Goal: Transaction & Acquisition: Purchase product/service

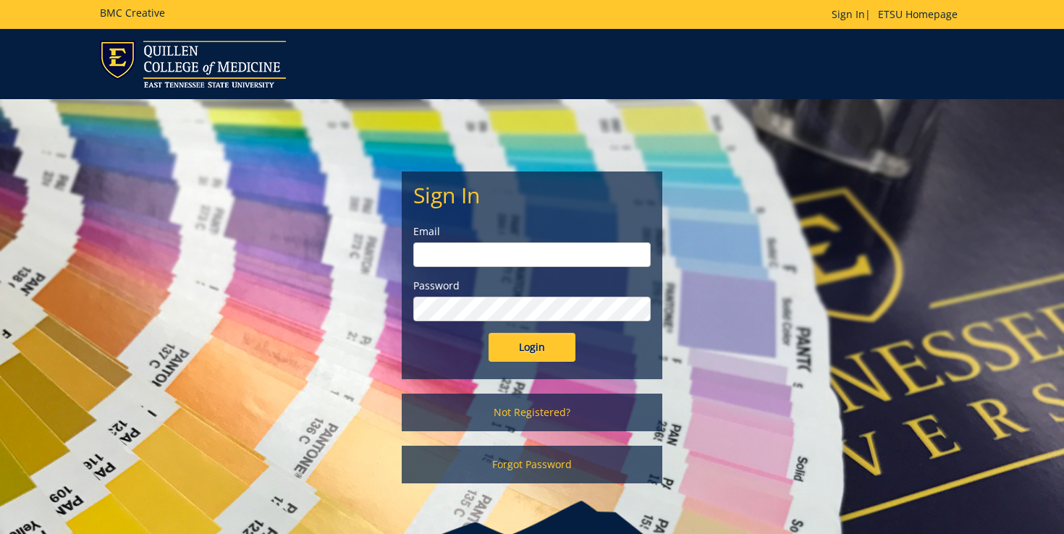
type input "raynes@etsu.edu"
click at [546, 354] on input "Login" at bounding box center [532, 347] width 87 height 29
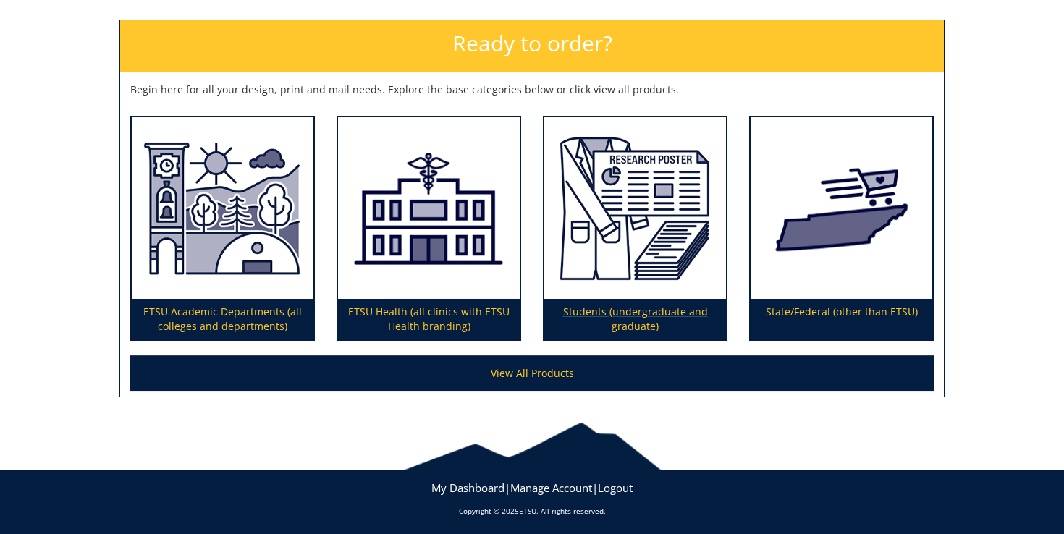
scroll to position [202, 0]
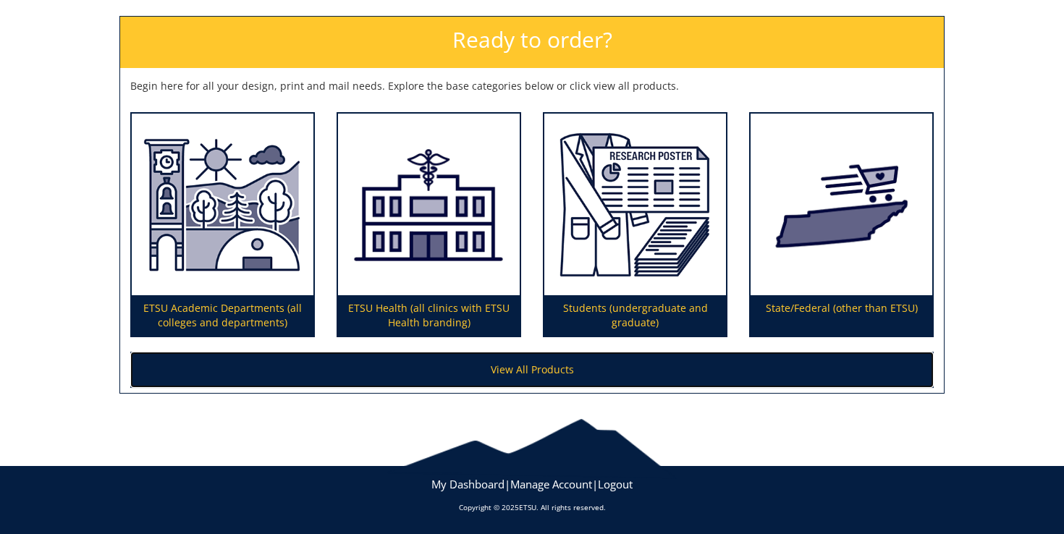
click at [603, 374] on link "View All Products" at bounding box center [532, 370] width 804 height 36
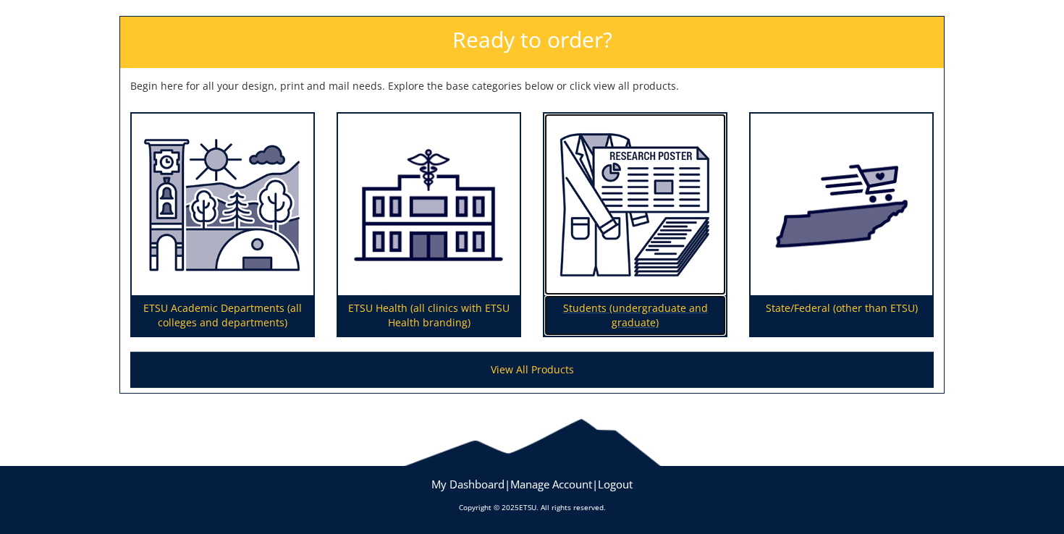
click at [647, 324] on p "Students (undergraduate and graduate)" at bounding box center [635, 315] width 182 height 41
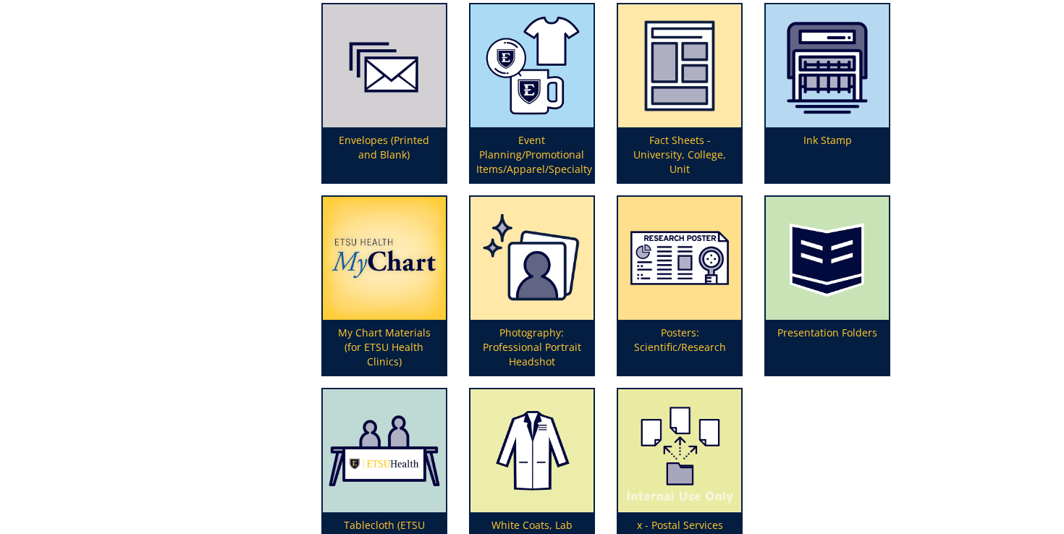
scroll to position [386, 0]
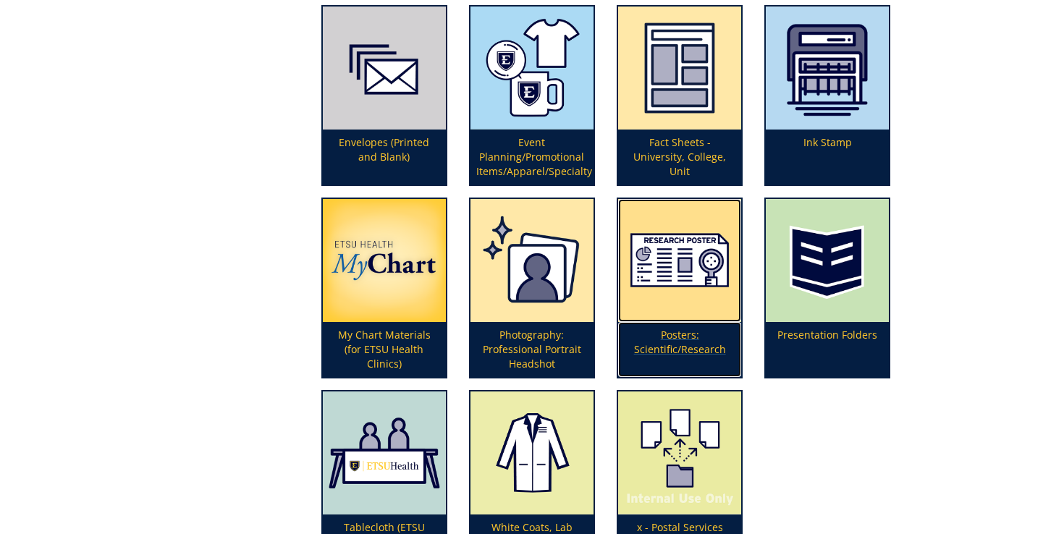
click at [683, 343] on p "Posters: Scientific/Research" at bounding box center [679, 349] width 123 height 55
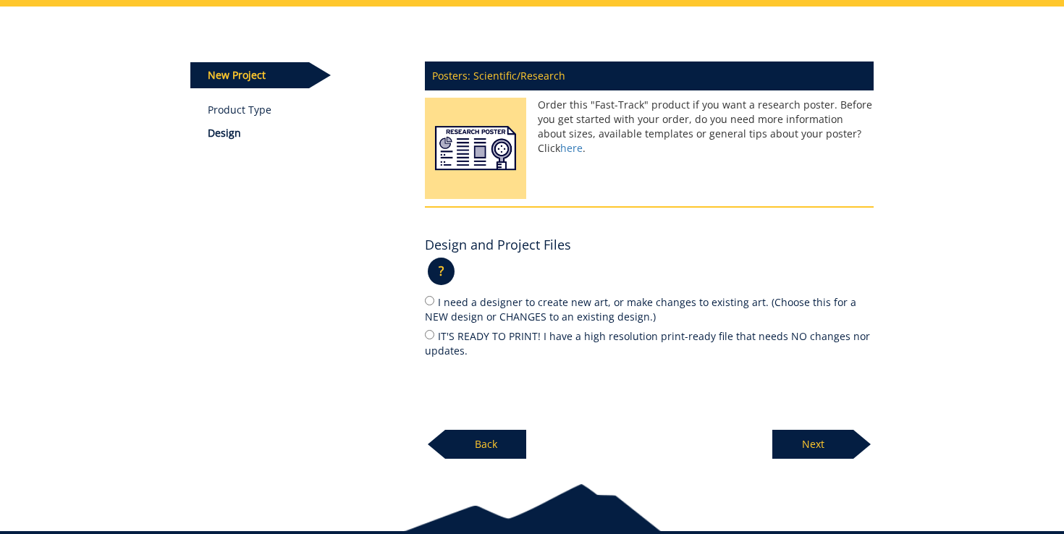
scroll to position [149, 0]
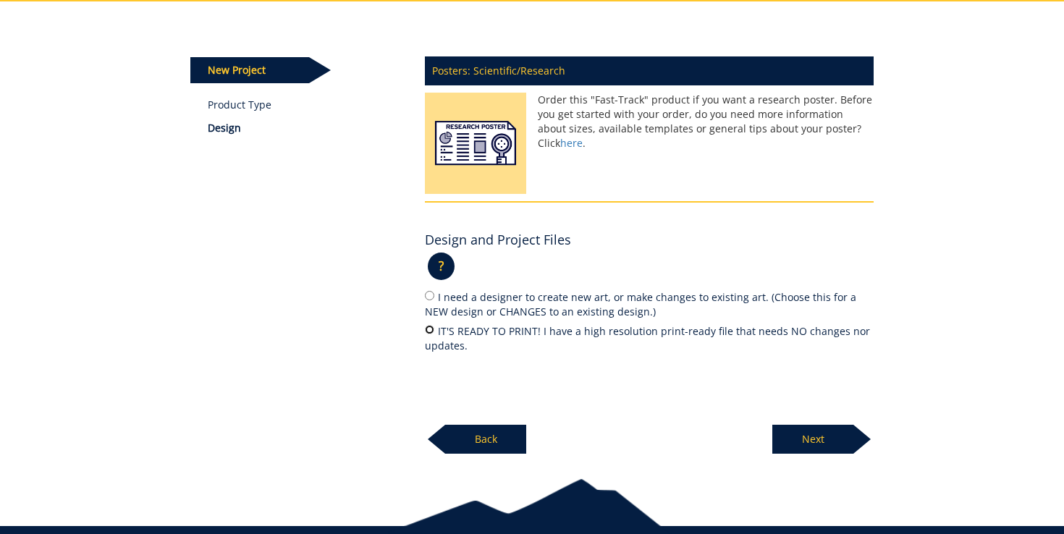
click at [431, 332] on input "IT'S READY TO PRINT! I have a high resolution print-ready file that needs NO ch…" at bounding box center [429, 329] width 9 height 9
radio input "true"
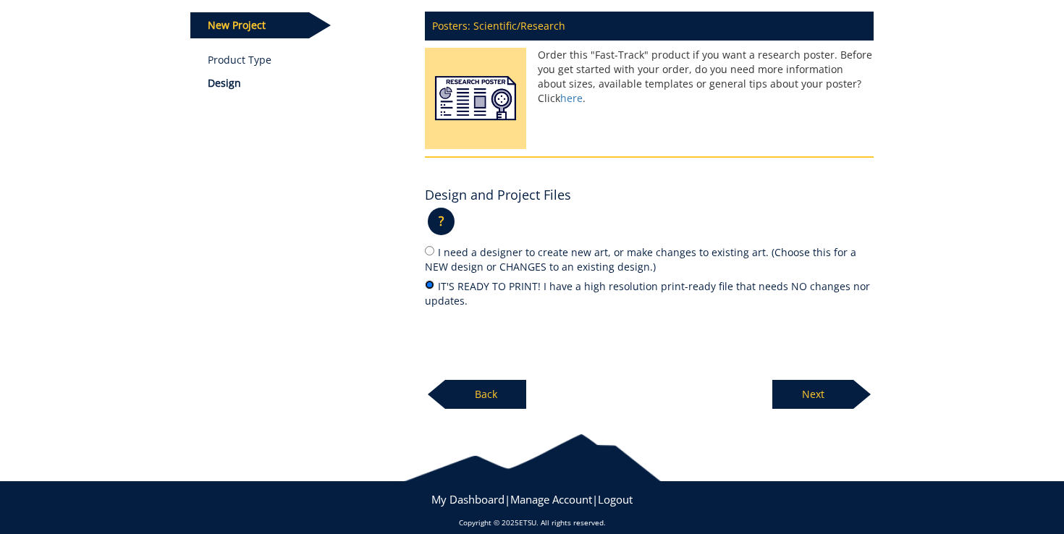
scroll to position [208, 0]
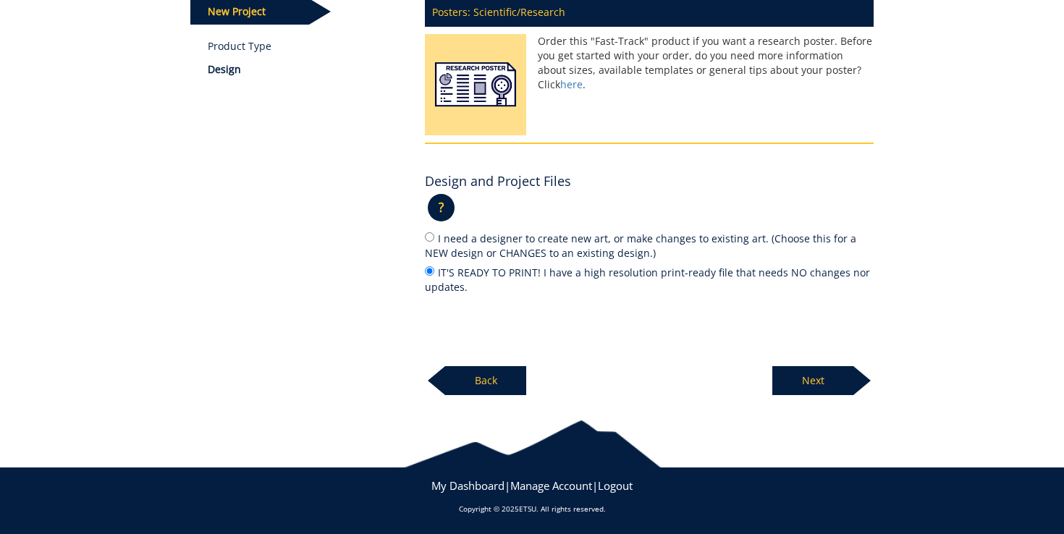
click at [809, 381] on p "Next" at bounding box center [812, 380] width 81 height 29
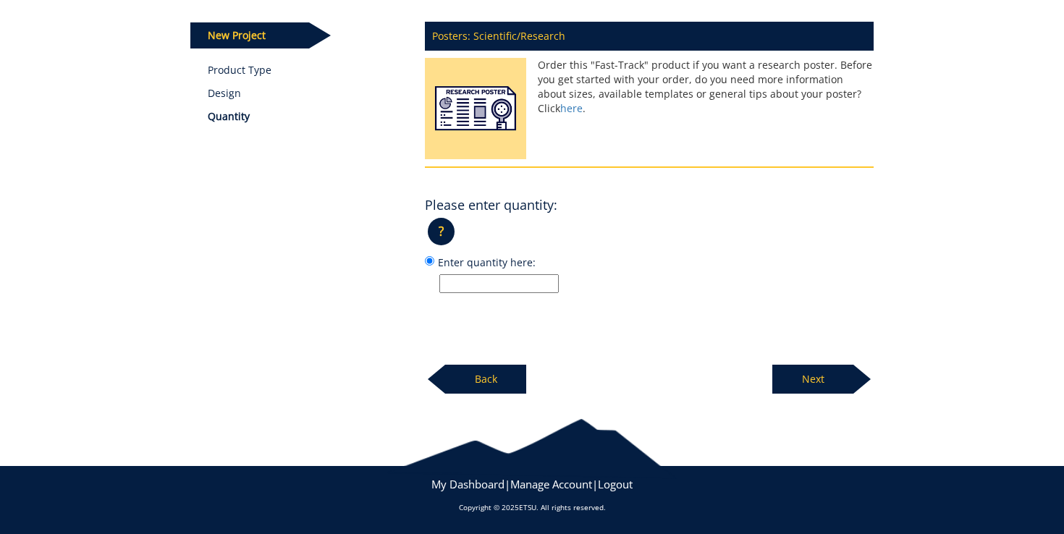
scroll to position [183, 0]
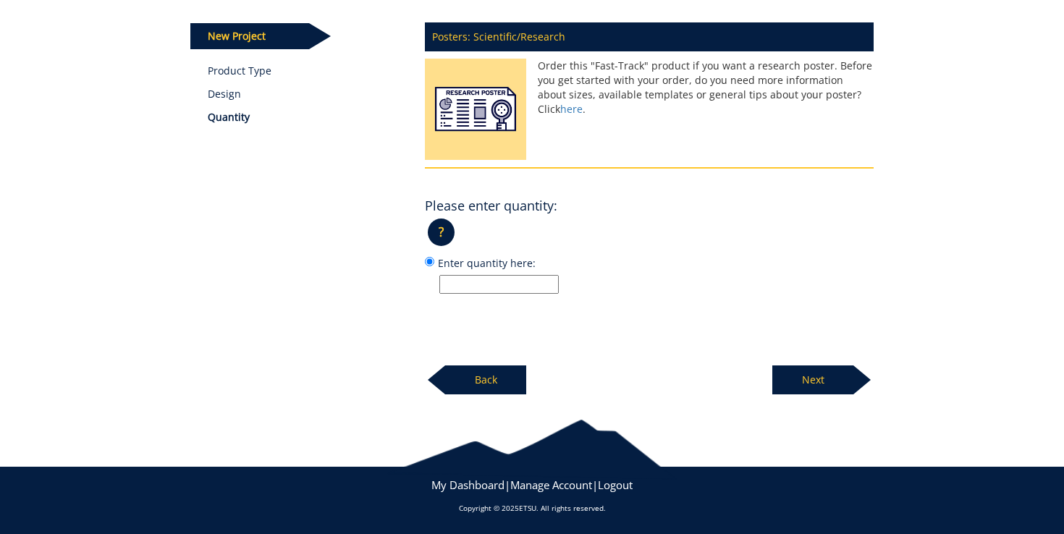
click at [539, 287] on input "Enter quantity here:" at bounding box center [498, 284] width 119 height 19
type input "1"
click at [840, 384] on p "Next" at bounding box center [812, 380] width 81 height 29
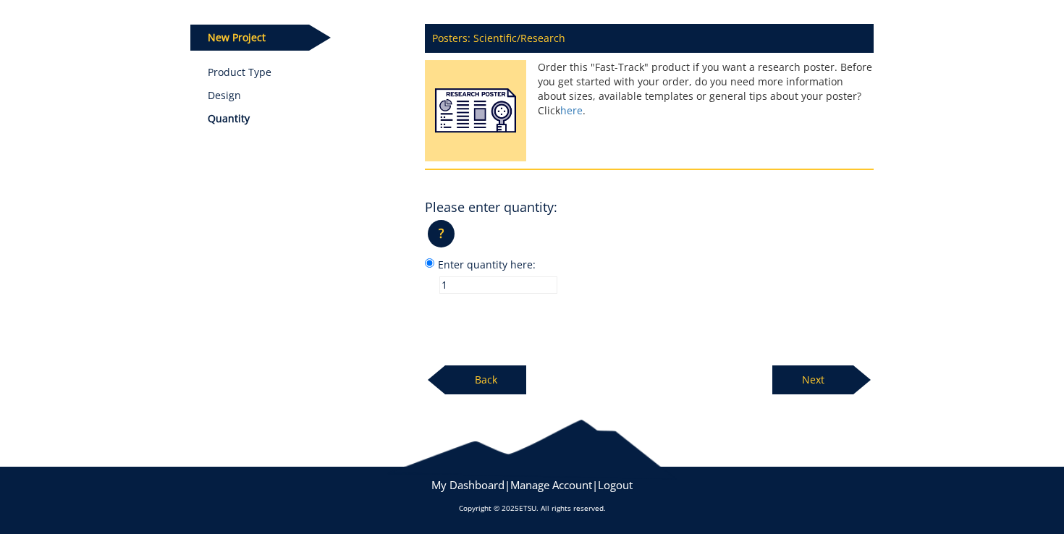
scroll to position [179, 0]
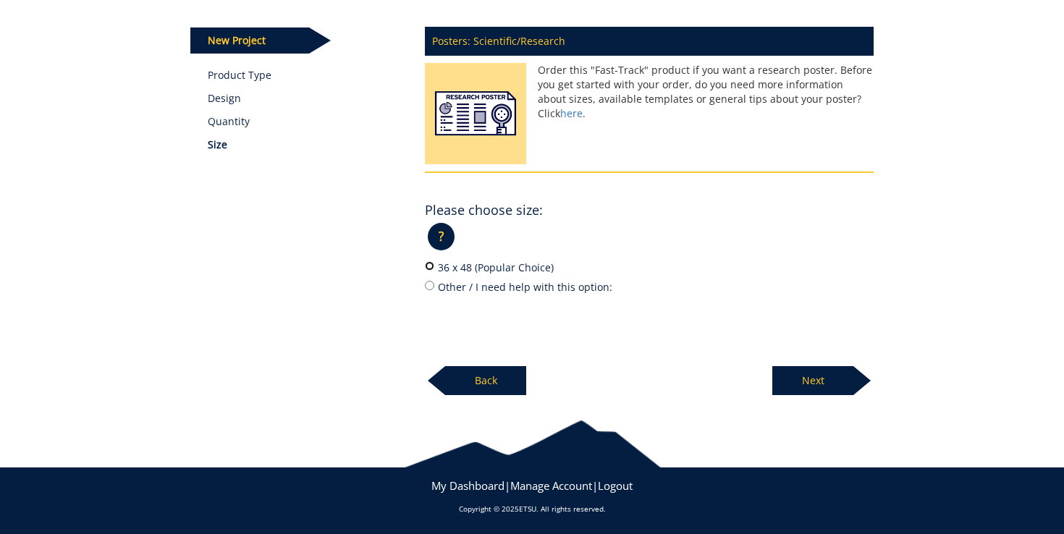
click at [430, 268] on input "36 x 48 (Popular Choice)" at bounding box center [429, 265] width 9 height 9
radio input "true"
click at [815, 384] on p "Next" at bounding box center [812, 380] width 81 height 29
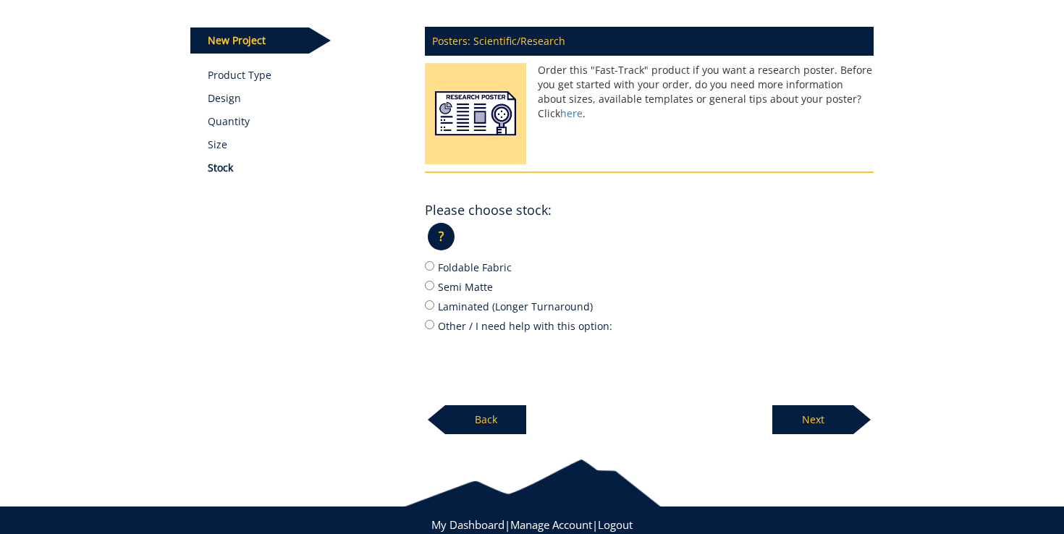
click at [449, 232] on p "?" at bounding box center [441, 237] width 27 height 28
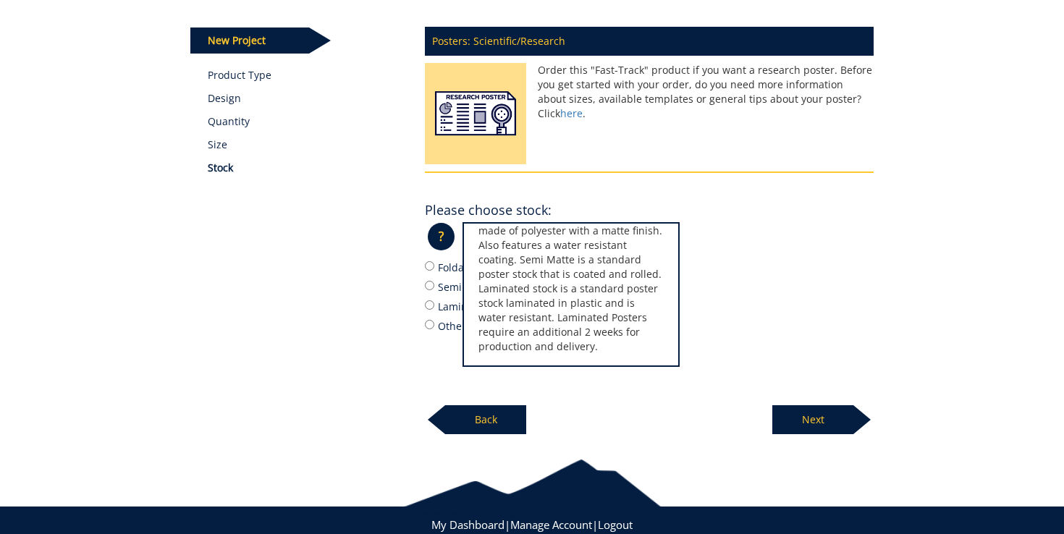
scroll to position [61, 0]
click at [743, 288] on label "Semi Matte" at bounding box center [649, 287] width 449 height 16
click at [434, 288] on input "Semi Matte" at bounding box center [429, 285] width 9 height 9
radio input "true"
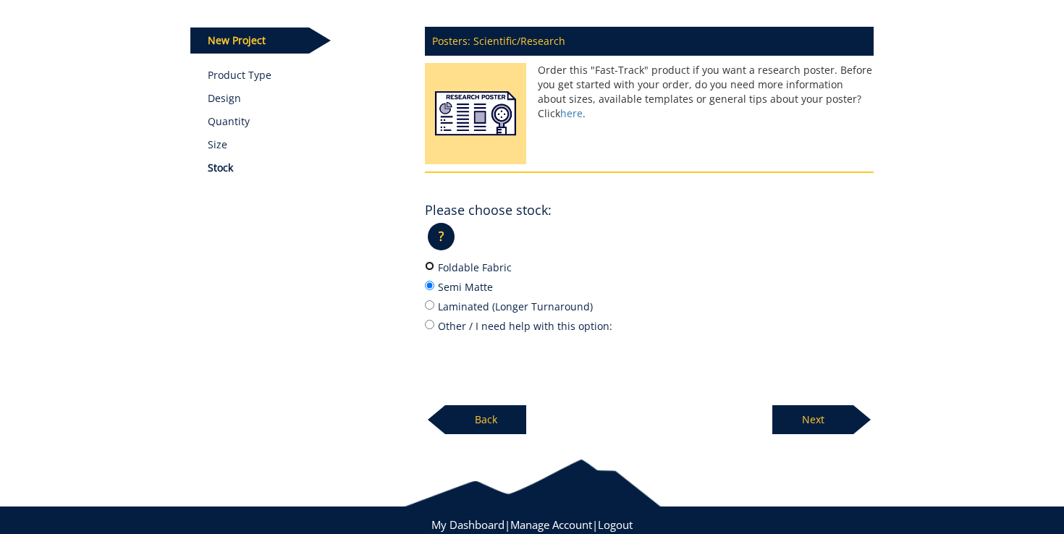
click at [430, 263] on input "Foldable Fabric" at bounding box center [429, 265] width 9 height 9
radio input "true"
click at [831, 413] on p "Next" at bounding box center [812, 419] width 81 height 29
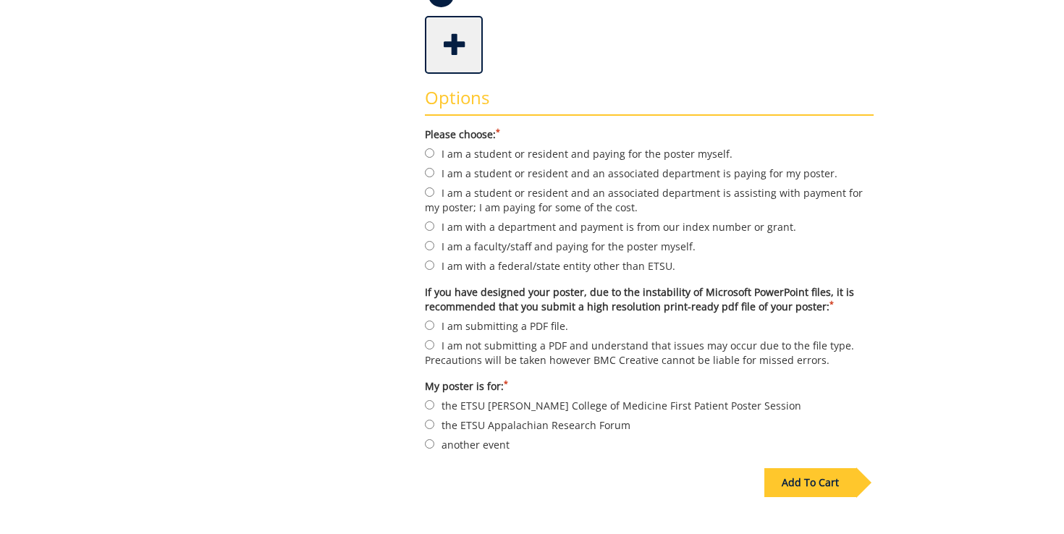
scroll to position [380, 0]
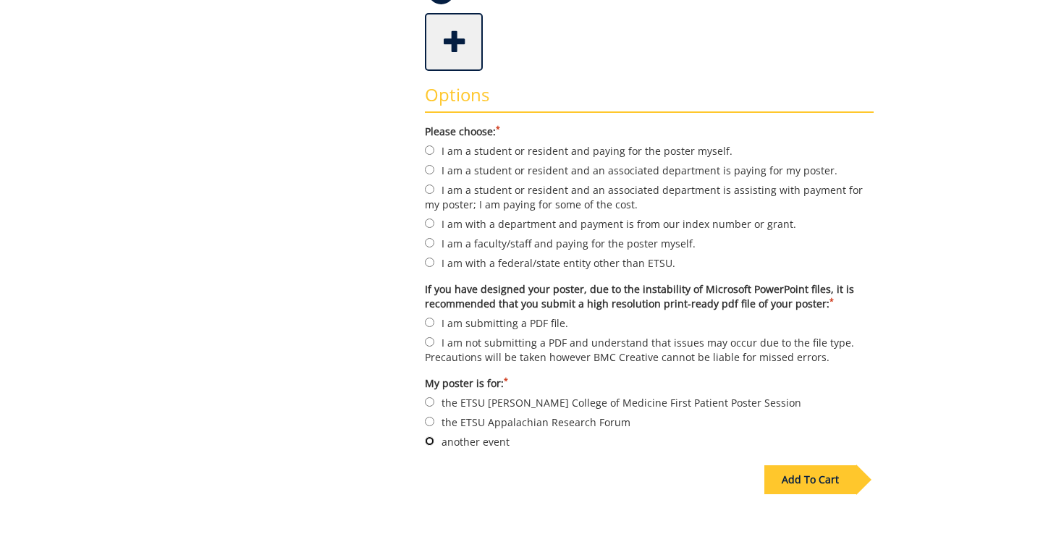
click at [430, 437] on input "another event" at bounding box center [429, 440] width 9 height 9
radio input "true"
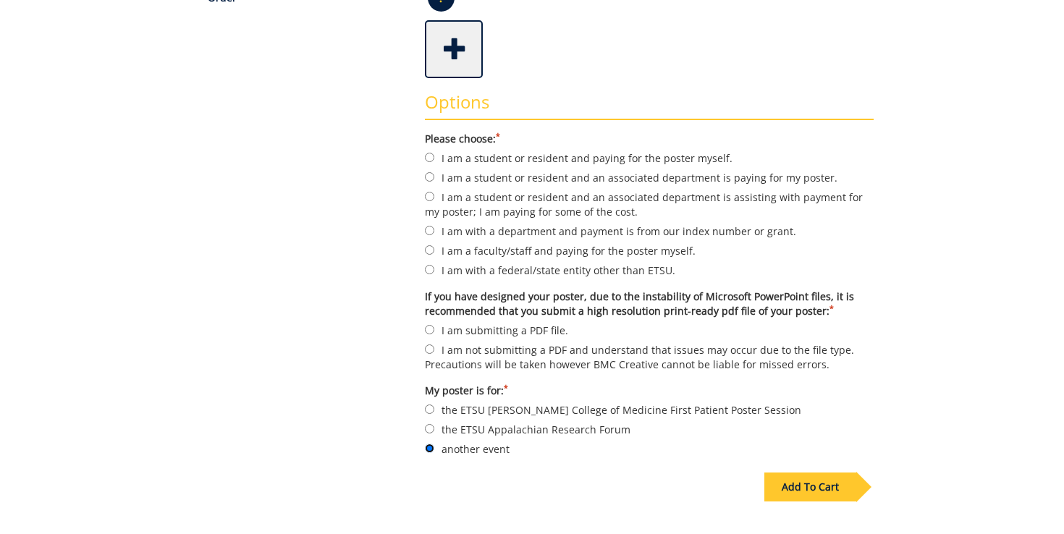
scroll to position [370, 0]
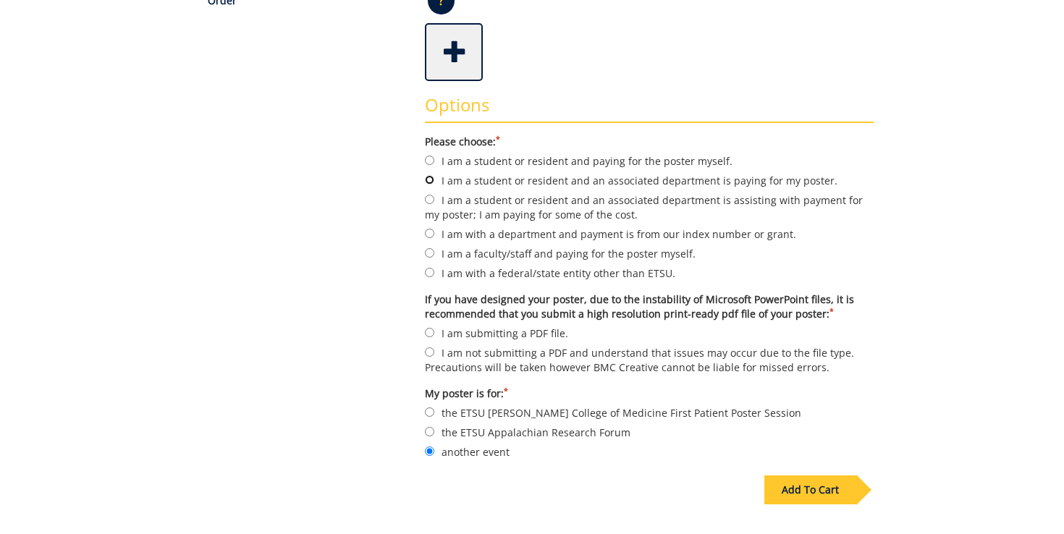
click at [432, 182] on input "I am a student or resident and an associated department is paying for my poster." at bounding box center [429, 179] width 9 height 9
radio input "true"
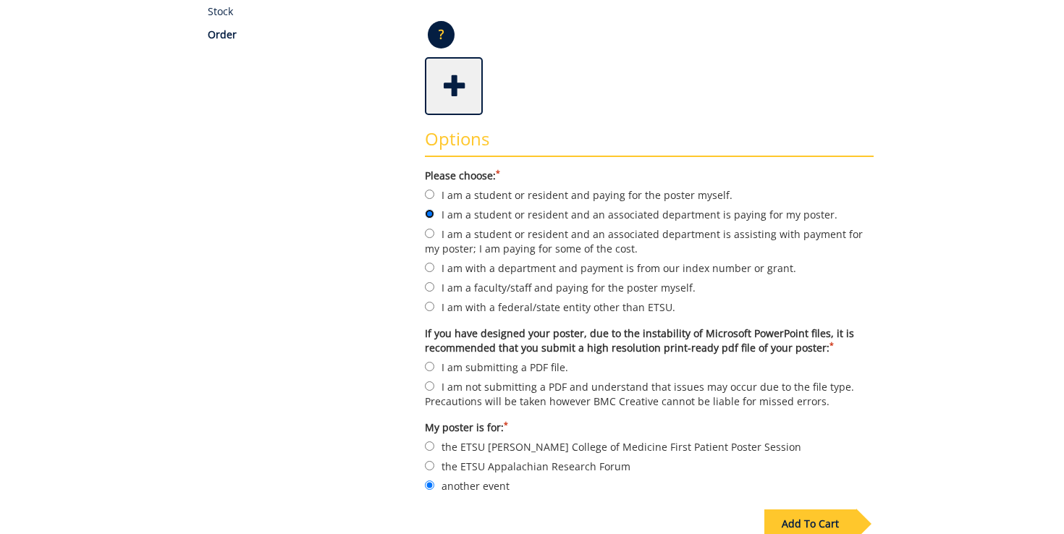
scroll to position [341, 0]
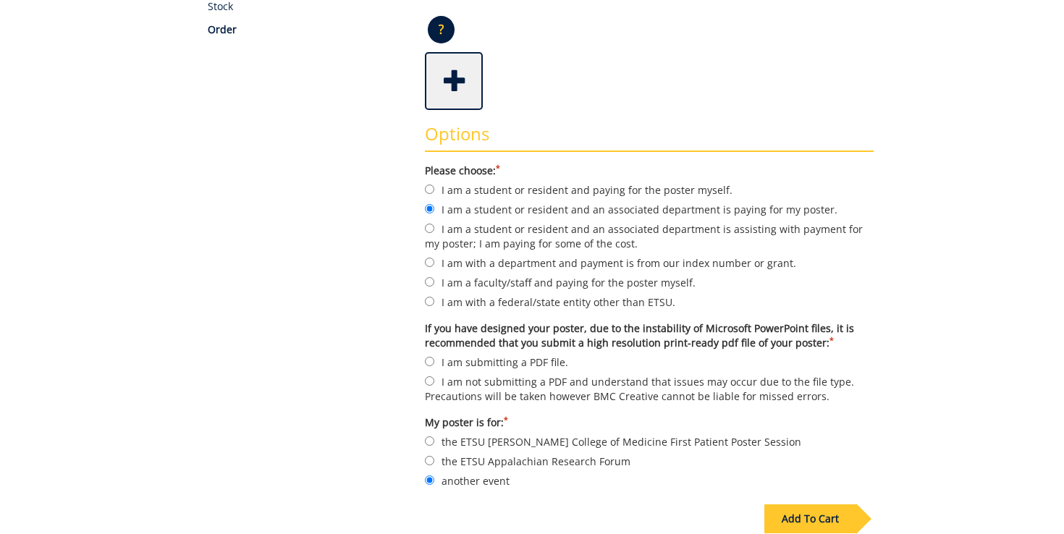
click at [807, 507] on div "Add To Cart" at bounding box center [810, 519] width 92 height 29
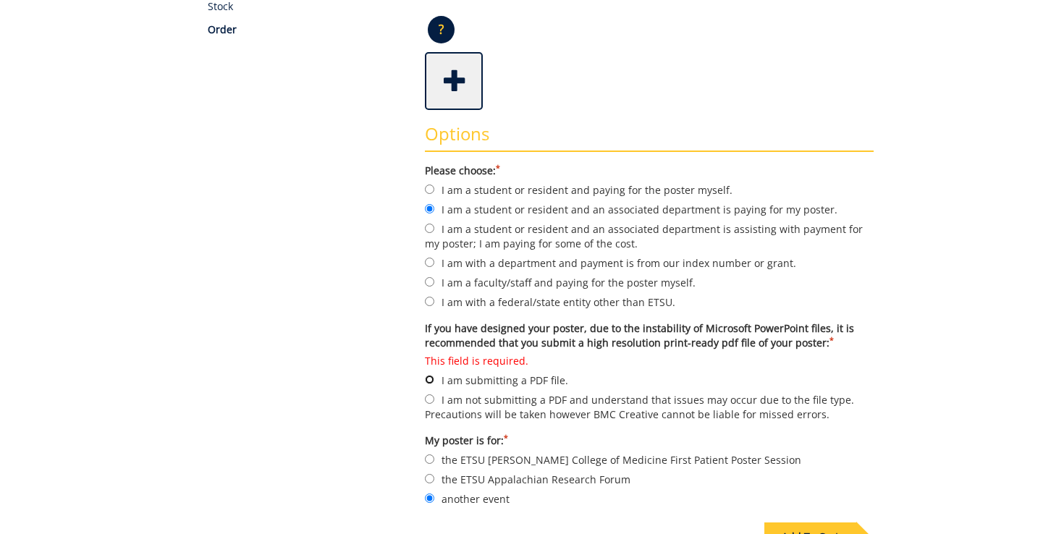
click at [431, 375] on input "This field is required. I am submitting a PDF file." at bounding box center [429, 379] width 9 height 9
radio input "true"
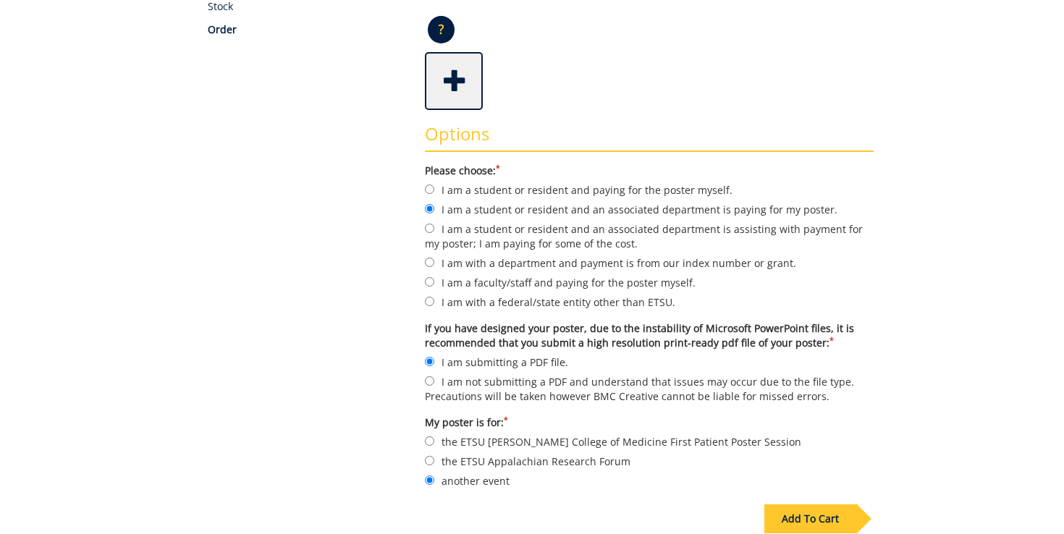
click at [816, 505] on div "Add To Cart" at bounding box center [810, 519] width 92 height 29
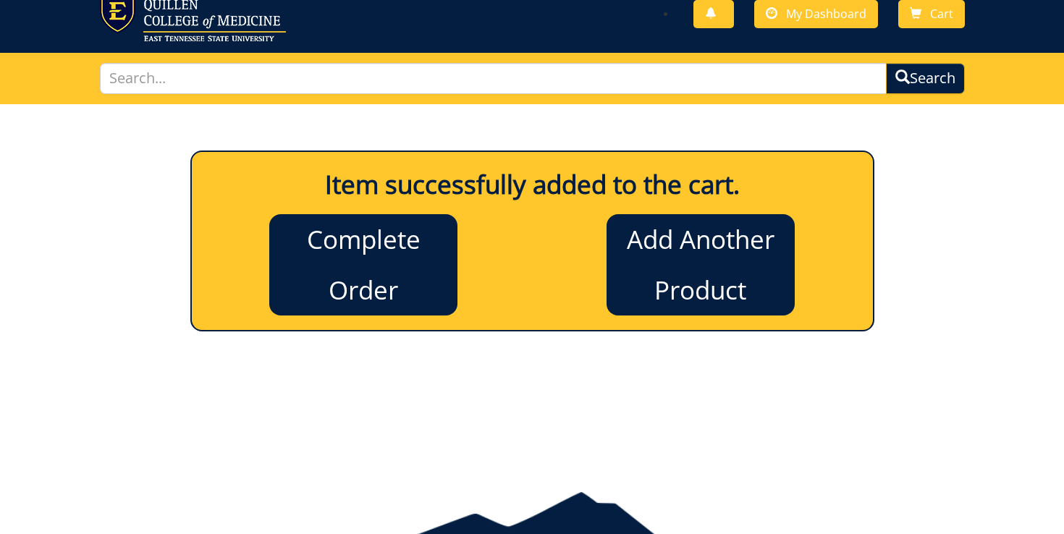
scroll to position [44, 0]
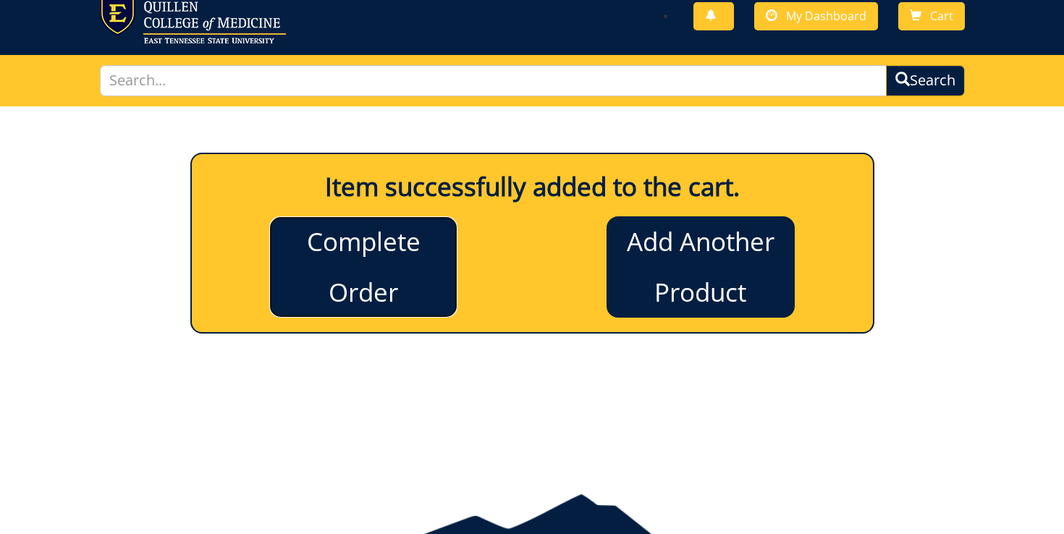
click at [400, 232] on link "Complete Order" at bounding box center [363, 266] width 188 height 101
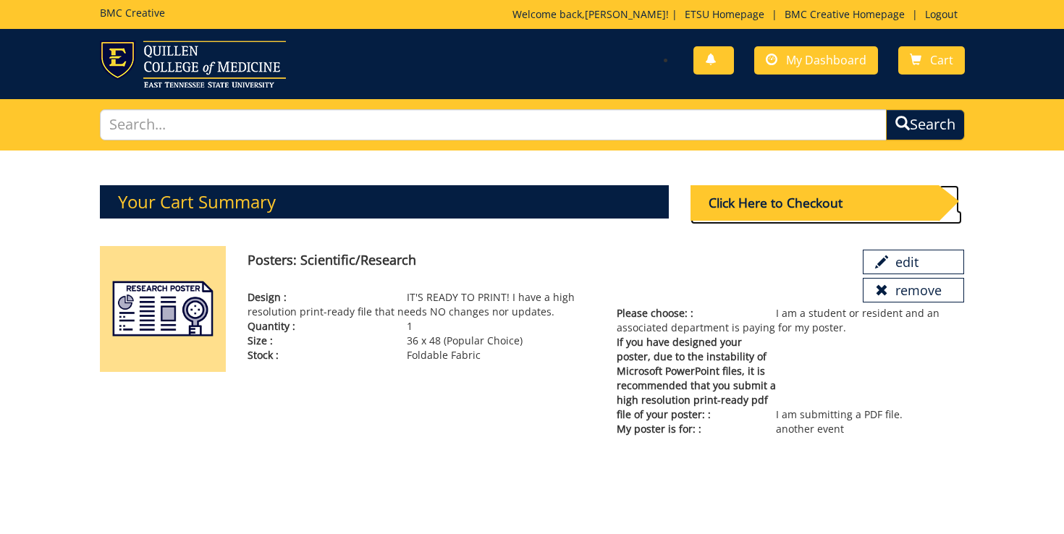
click at [790, 208] on div "Click Here to Checkout" at bounding box center [815, 202] width 248 height 35
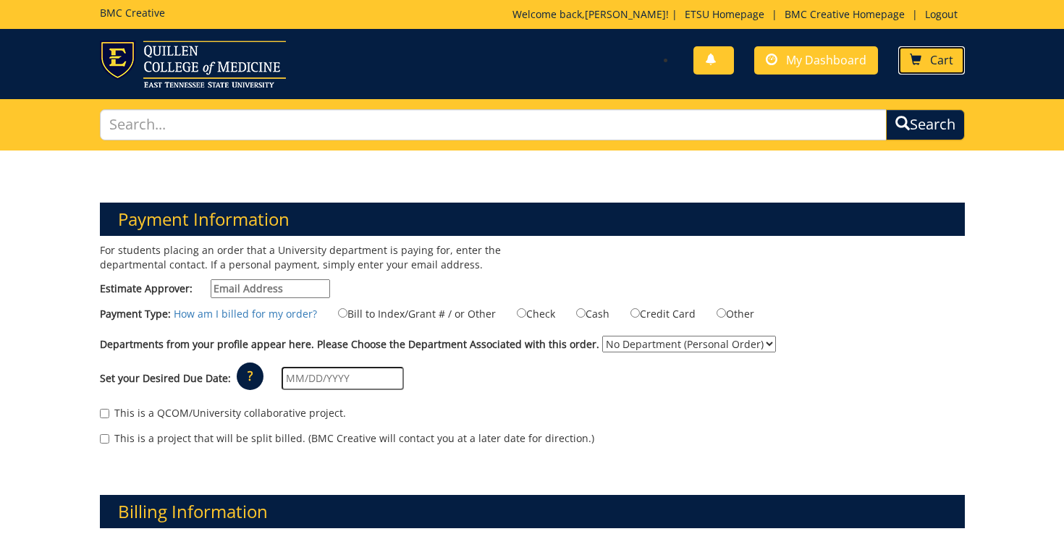
click at [938, 72] on link "Cart" at bounding box center [931, 60] width 67 height 28
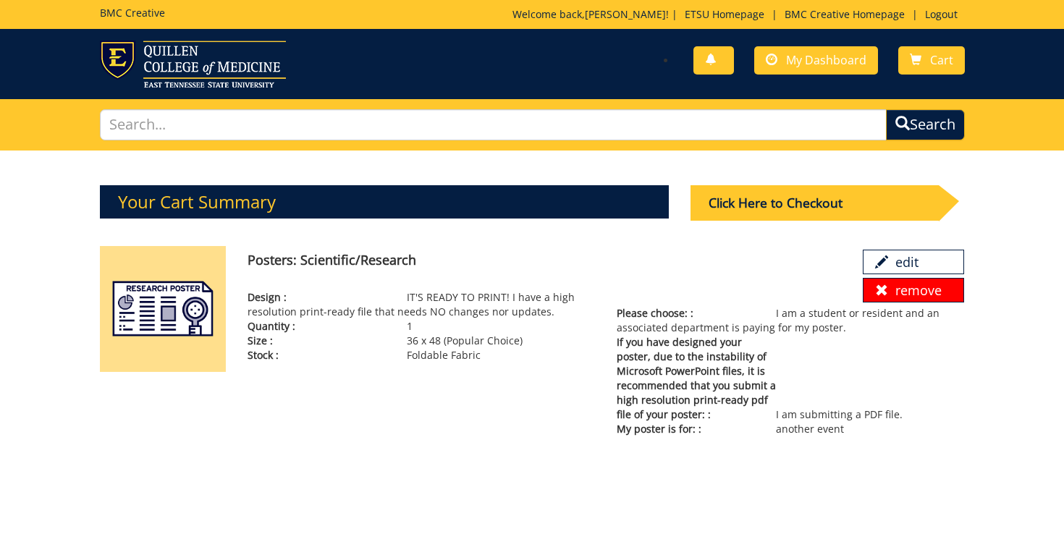
click at [906, 290] on link "remove" at bounding box center [913, 290] width 101 height 25
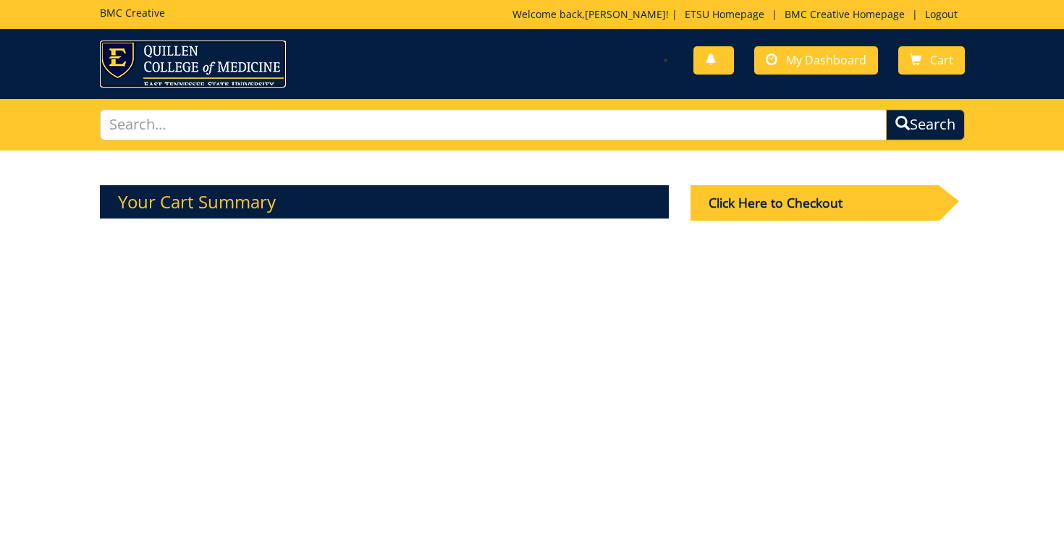
click at [224, 67] on img at bounding box center [193, 64] width 186 height 47
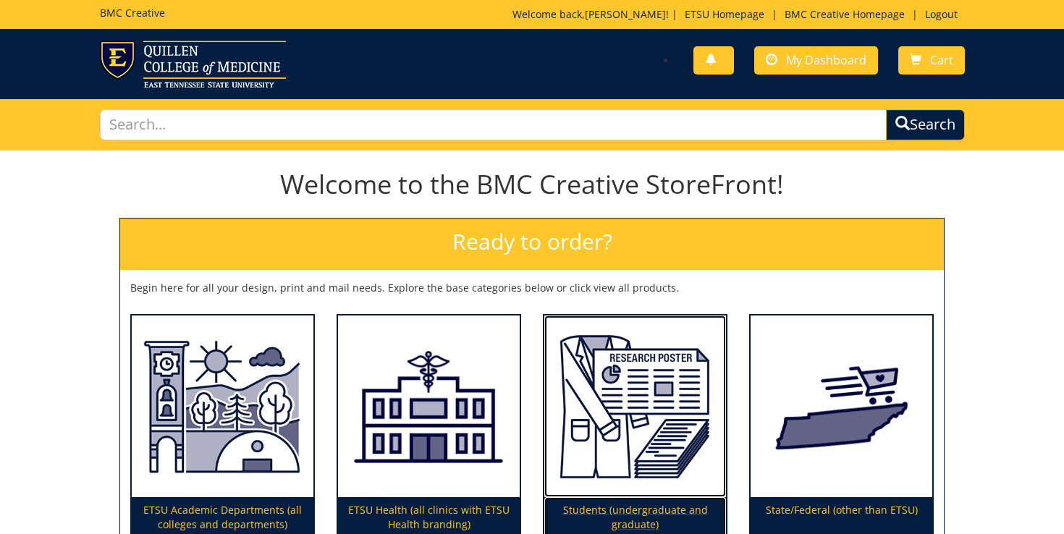
click at [662, 417] on img at bounding box center [635, 407] width 182 height 182
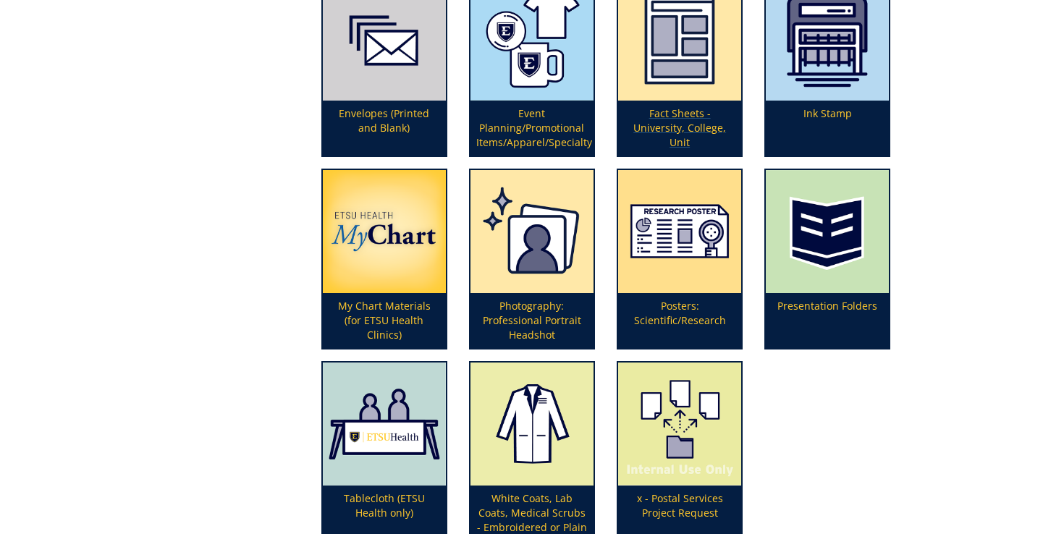
scroll to position [423, 0]
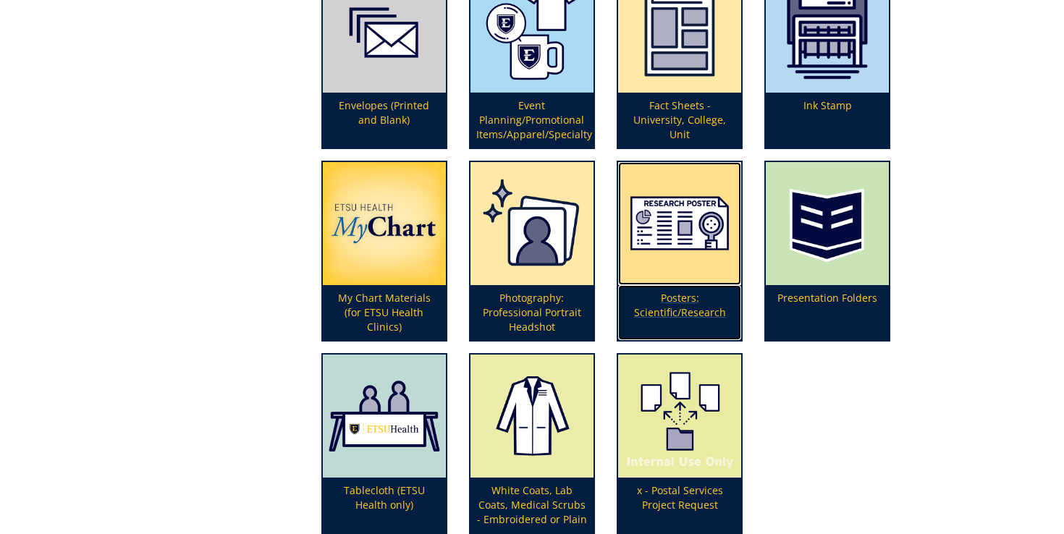
click at [701, 298] on p "Posters: Scientific/Research" at bounding box center [679, 312] width 123 height 55
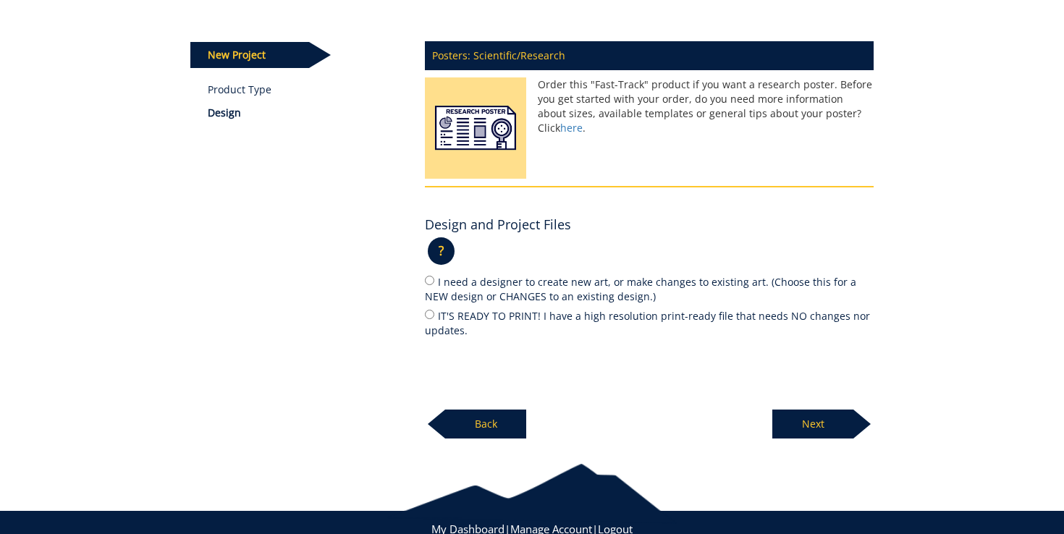
scroll to position [169, 0]
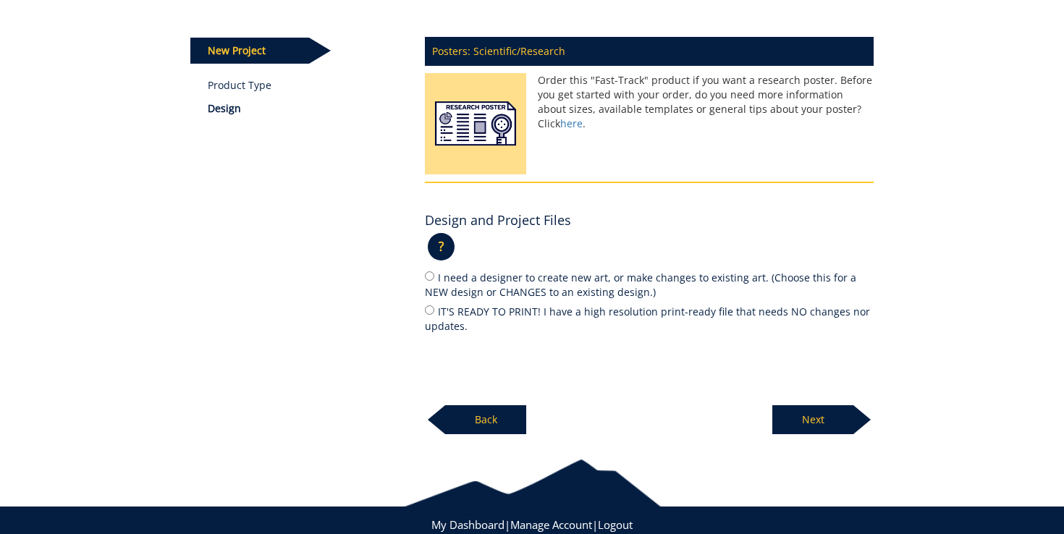
click at [437, 248] on p "?" at bounding box center [441, 247] width 27 height 28
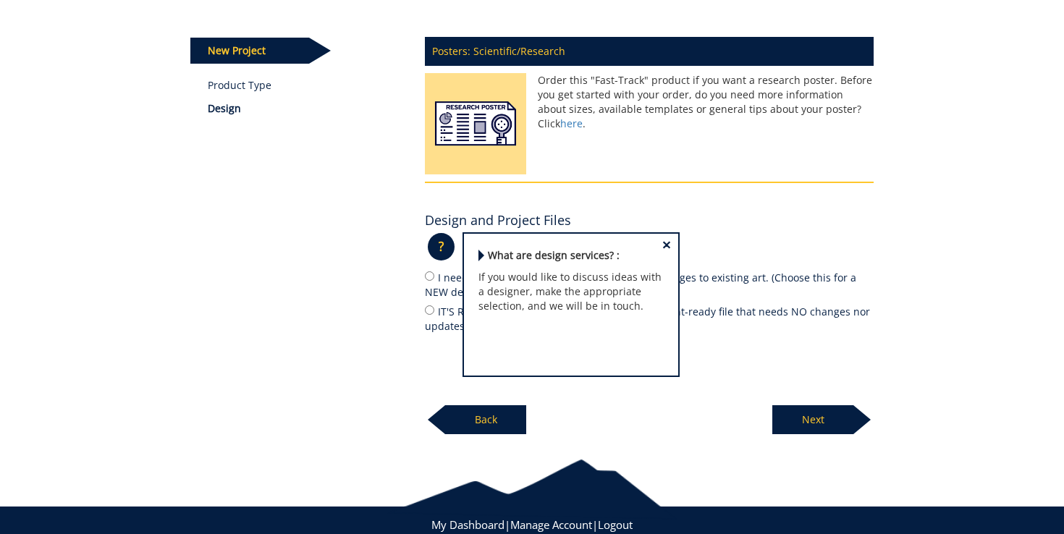
click at [437, 248] on p "?" at bounding box center [441, 247] width 27 height 28
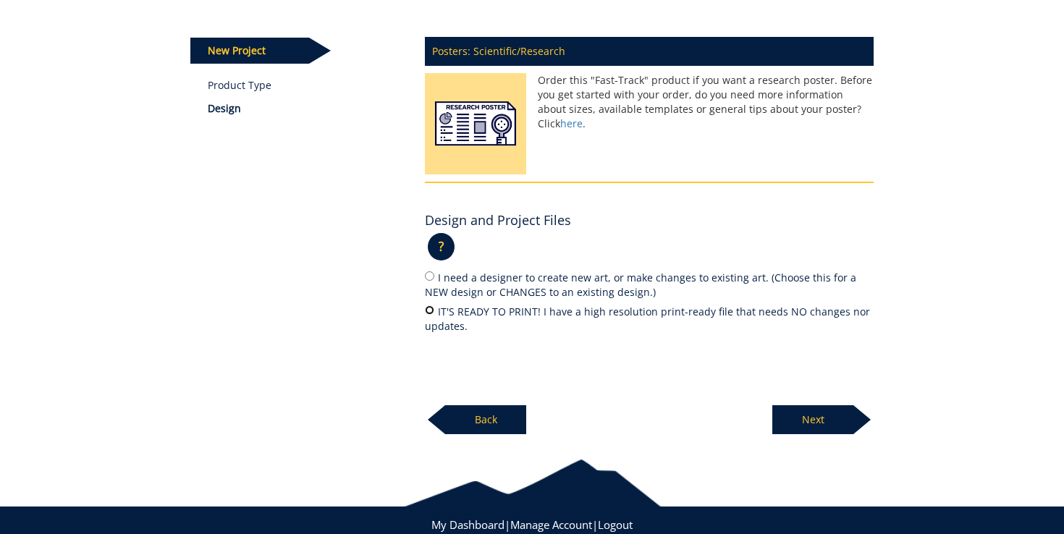
click at [430, 307] on input "IT'S READY TO PRINT! I have a high resolution print-ready file that needs NO ch…" at bounding box center [429, 309] width 9 height 9
radio input "true"
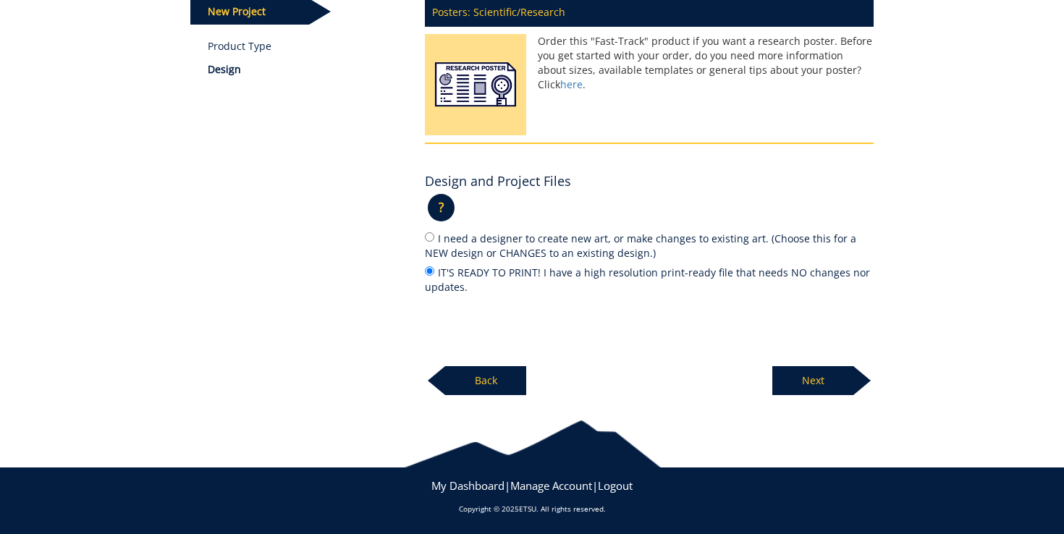
click at [822, 376] on p "Next" at bounding box center [812, 380] width 81 height 29
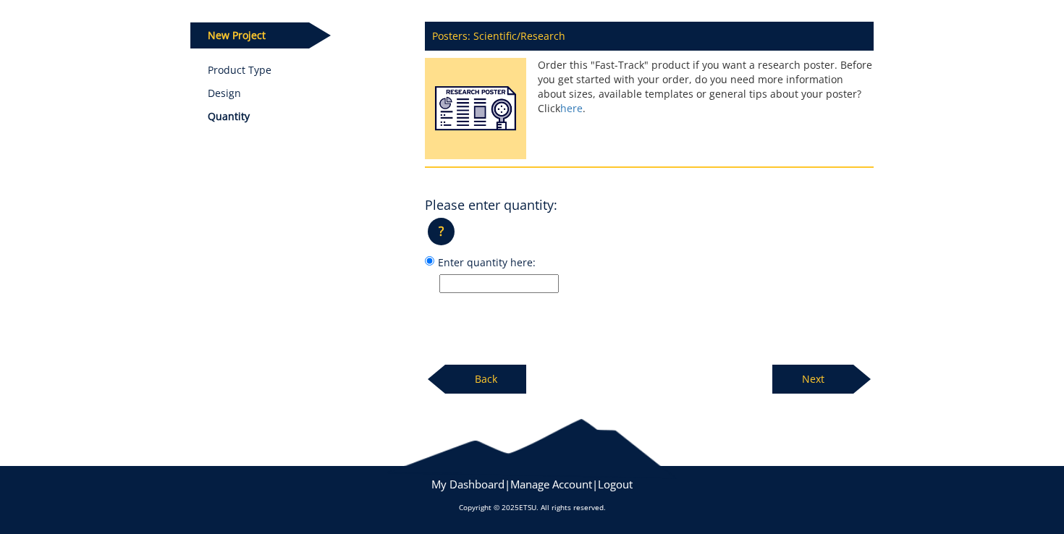
scroll to position [183, 0]
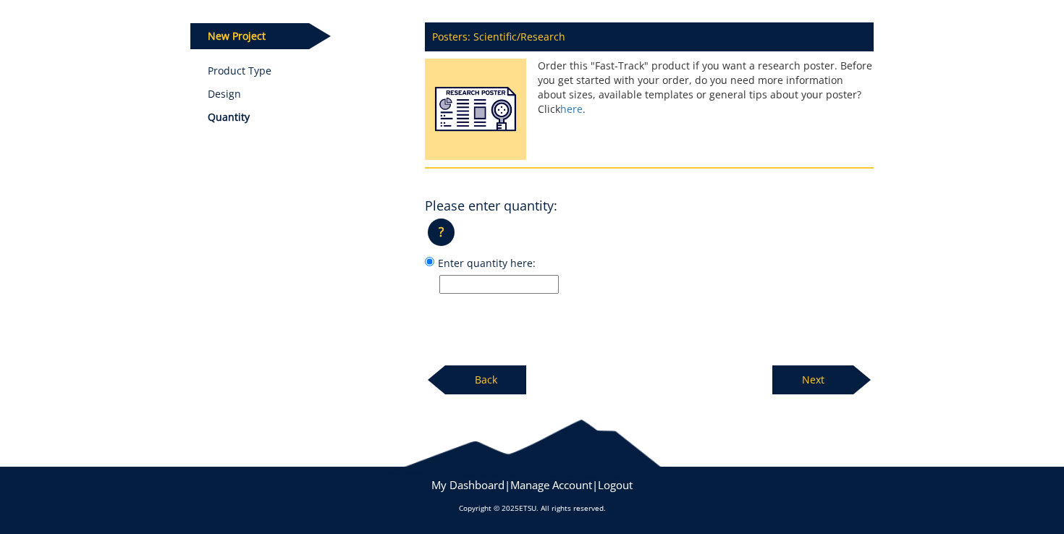
click at [478, 296] on div "Posters: Scientific/Research Order this "Fast-Track" product if you want a rese…" at bounding box center [649, 204] width 471 height 381
click at [477, 291] on input "Enter quantity here:" at bounding box center [498, 284] width 119 height 19
type input "1"
click at [814, 382] on p "Next" at bounding box center [812, 380] width 81 height 29
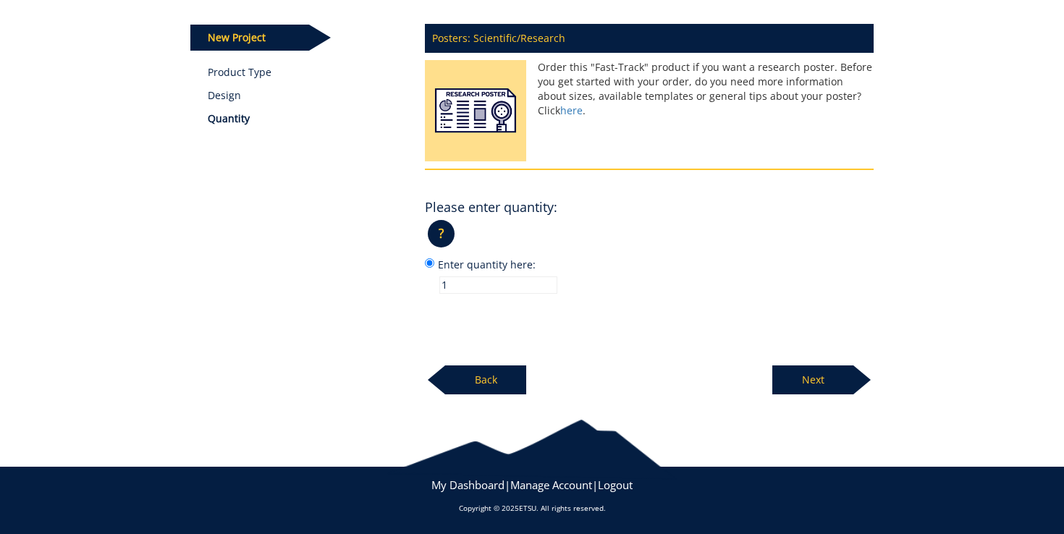
scroll to position [179, 0]
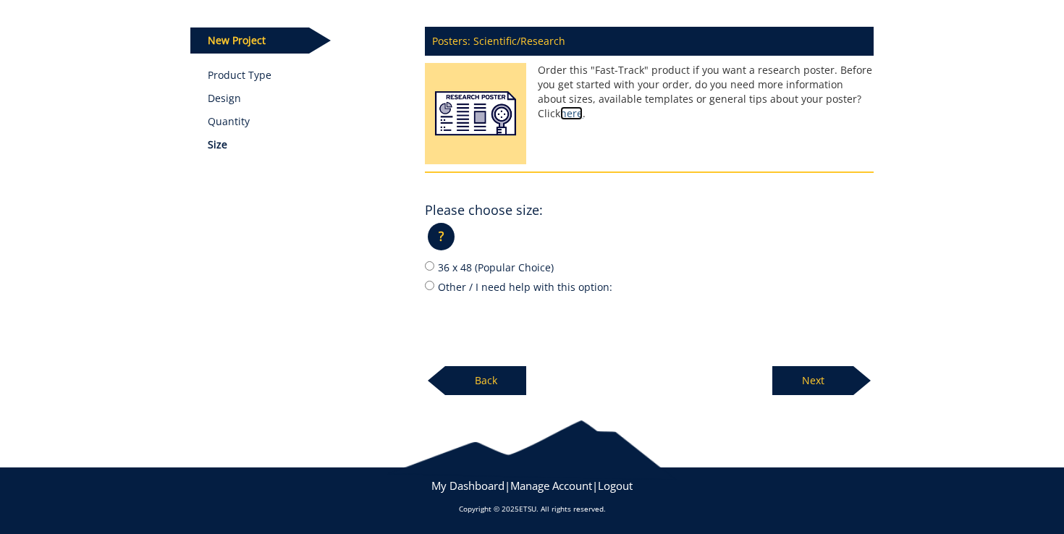
click at [583, 106] on link "here" at bounding box center [571, 113] width 22 height 14
click at [436, 239] on p "?" at bounding box center [441, 237] width 27 height 28
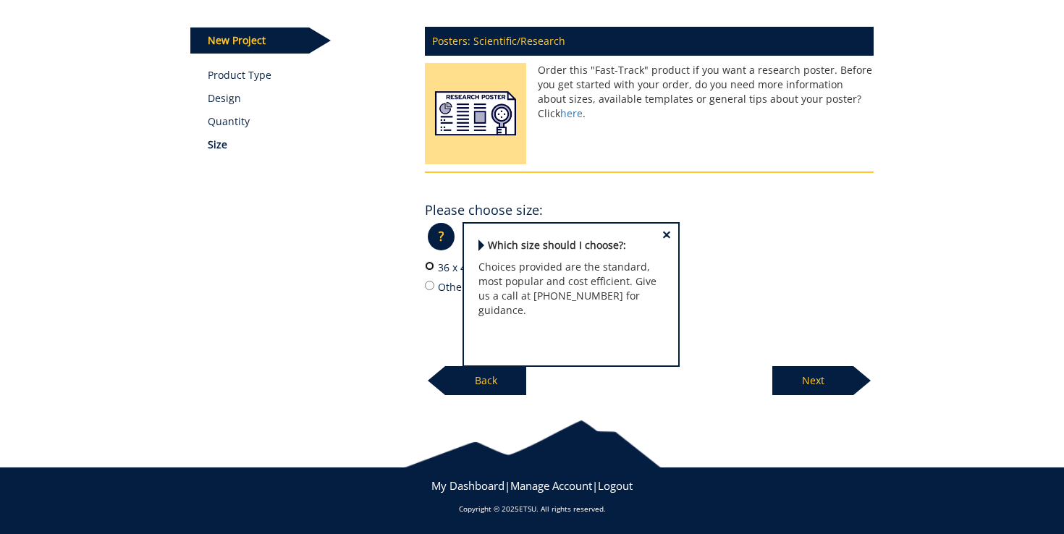
click at [430, 268] on input "36 x 48 (Popular Choice)" at bounding box center [429, 265] width 9 height 9
radio input "true"
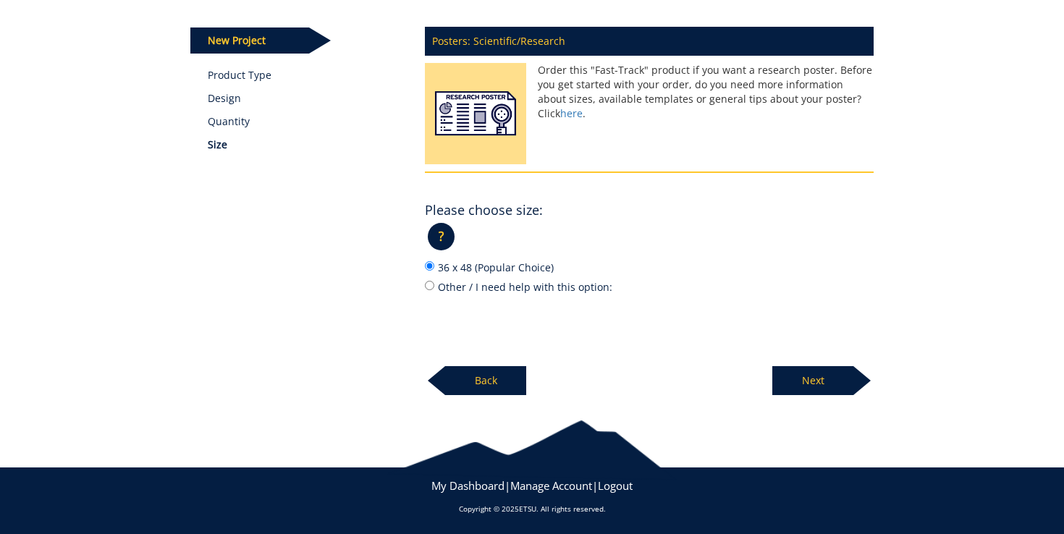
click at [845, 387] on p "Next" at bounding box center [812, 380] width 81 height 29
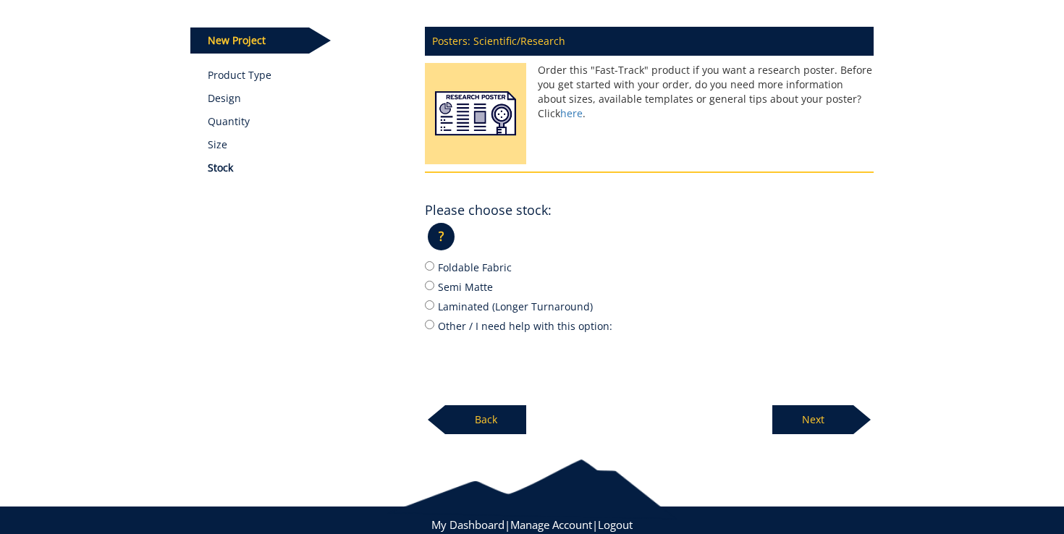
click at [447, 239] on p "?" at bounding box center [441, 237] width 27 height 28
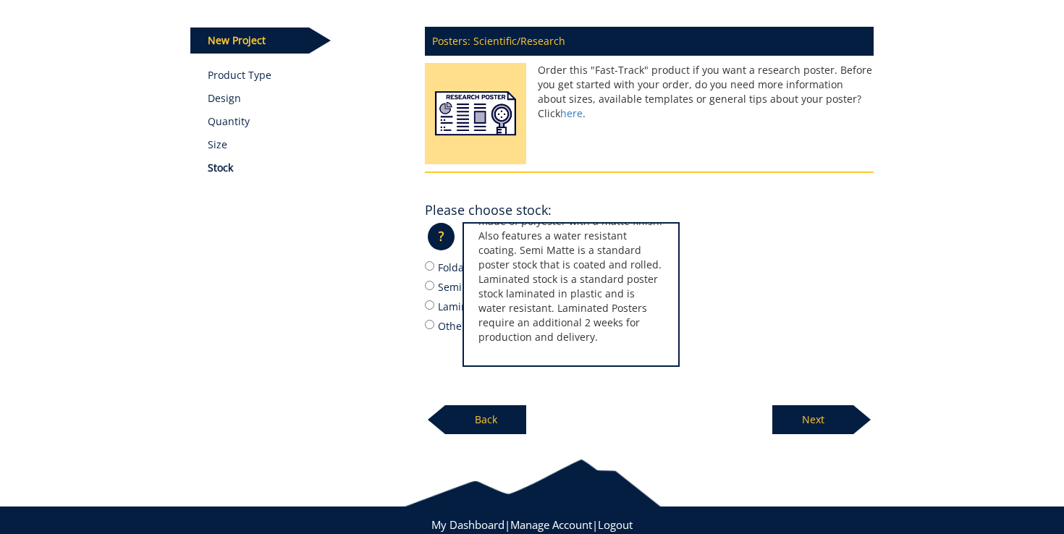
scroll to position [0, 0]
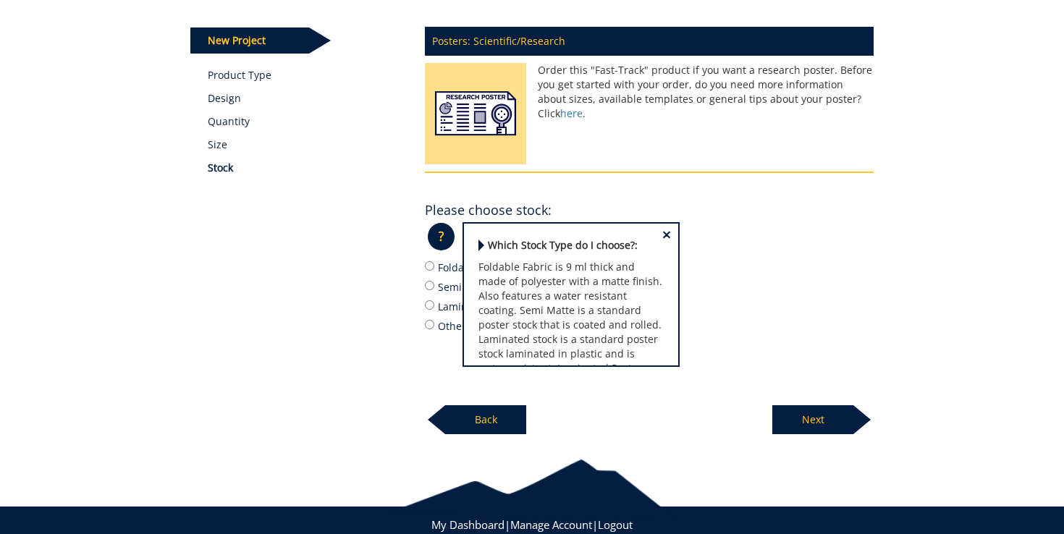
click at [409, 272] on div "New Project Product Type Design Quantity Size Stock Posters: Scientific/Researc…" at bounding box center [533, 203] width 706 height 463
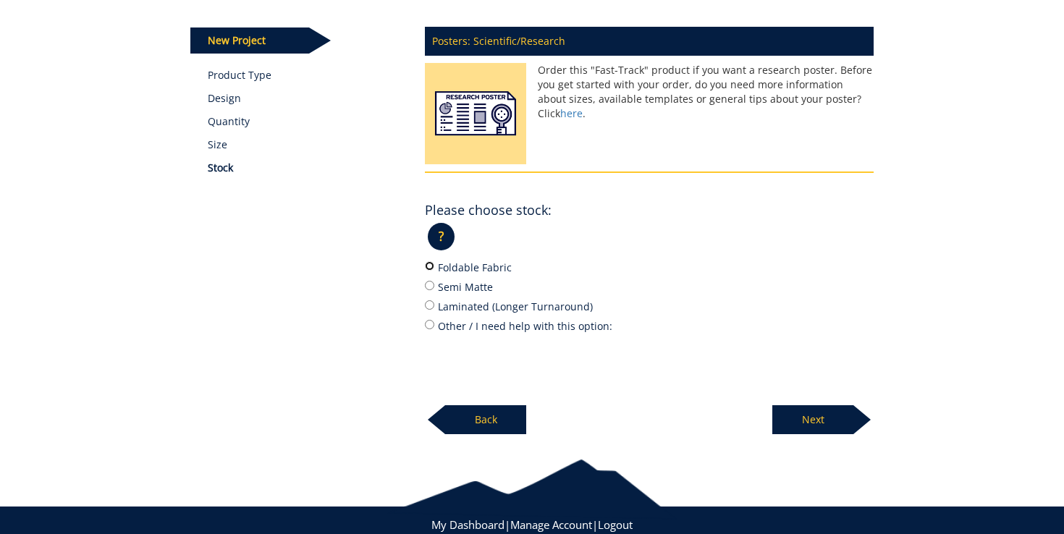
click at [431, 263] on input "Foldable Fabric" at bounding box center [429, 265] width 9 height 9
radio input "true"
click at [798, 413] on p "Next" at bounding box center [812, 419] width 81 height 29
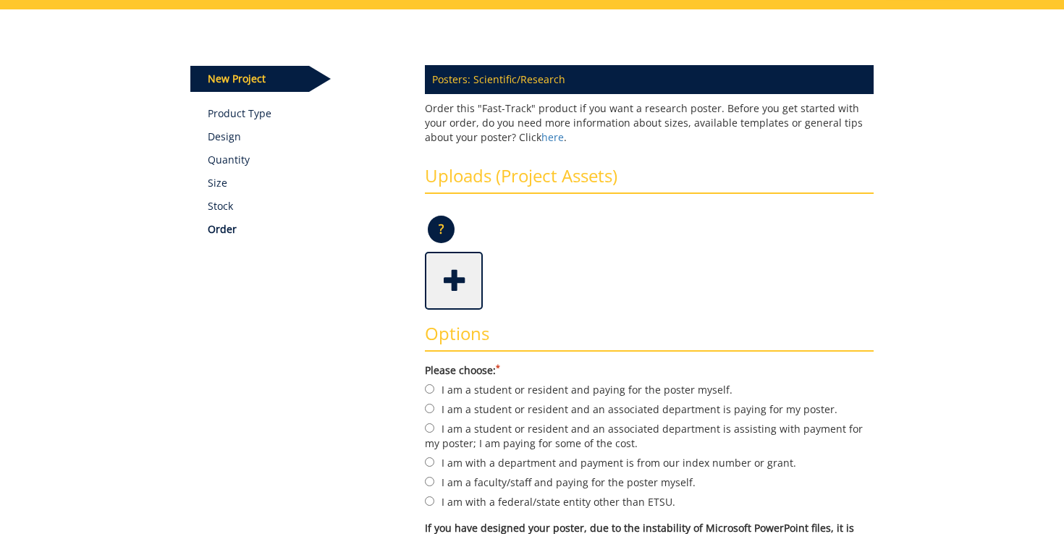
scroll to position [140, 0]
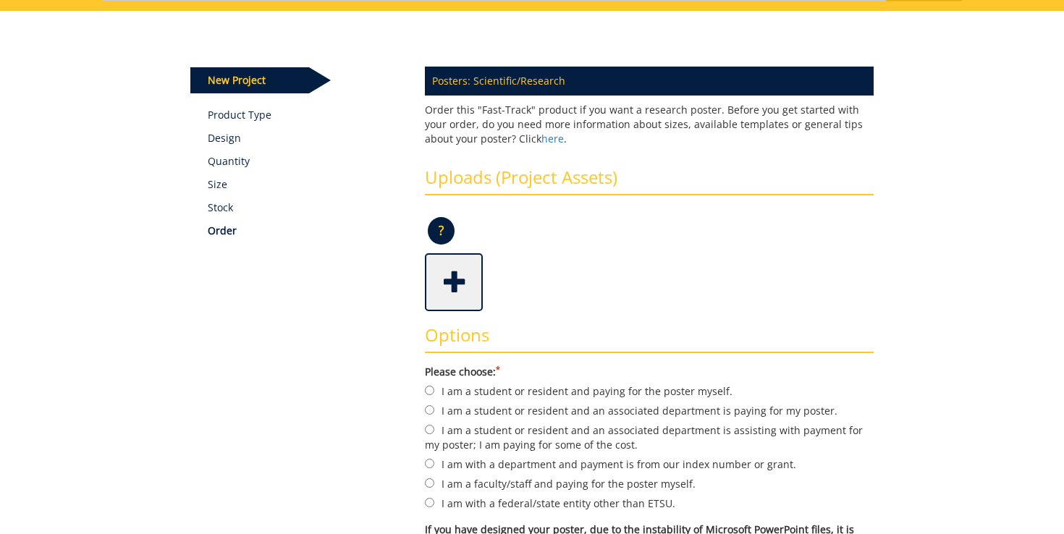
click at [442, 226] on p "?" at bounding box center [441, 231] width 27 height 28
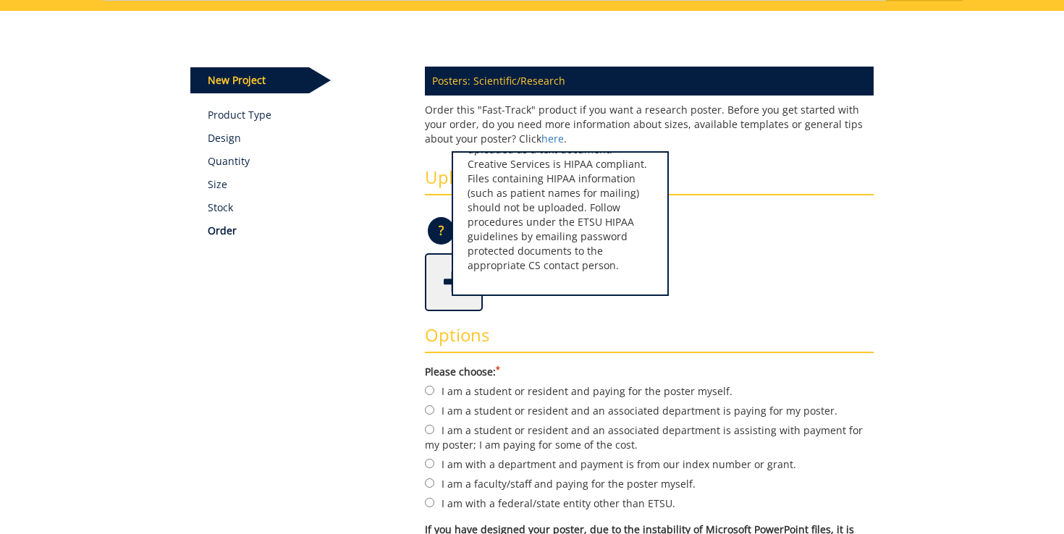
scroll to position [0, 0]
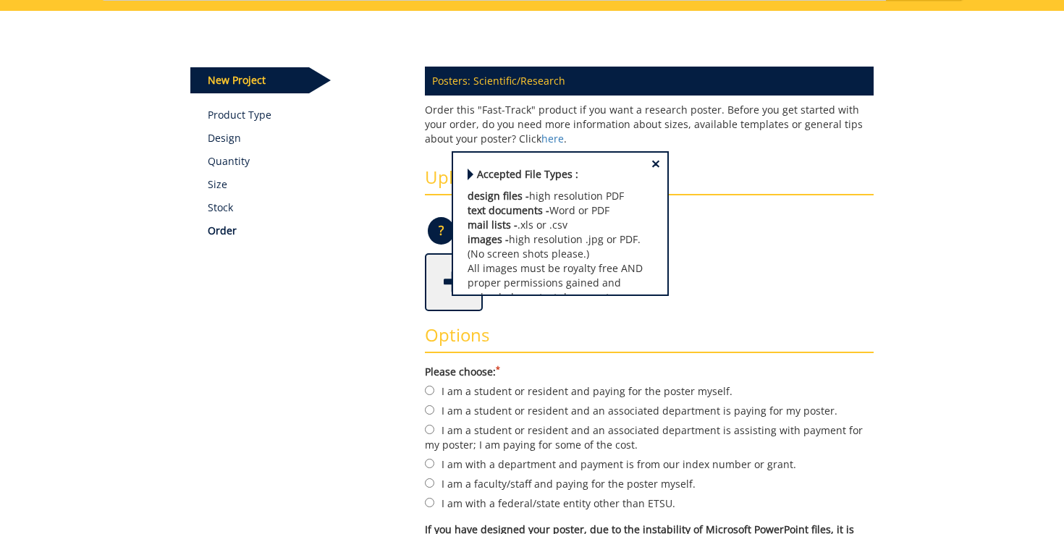
click at [744, 246] on div "? × Accepted File Types : design files - high resolution PDF text documents - W…" at bounding box center [649, 236] width 449 height 35
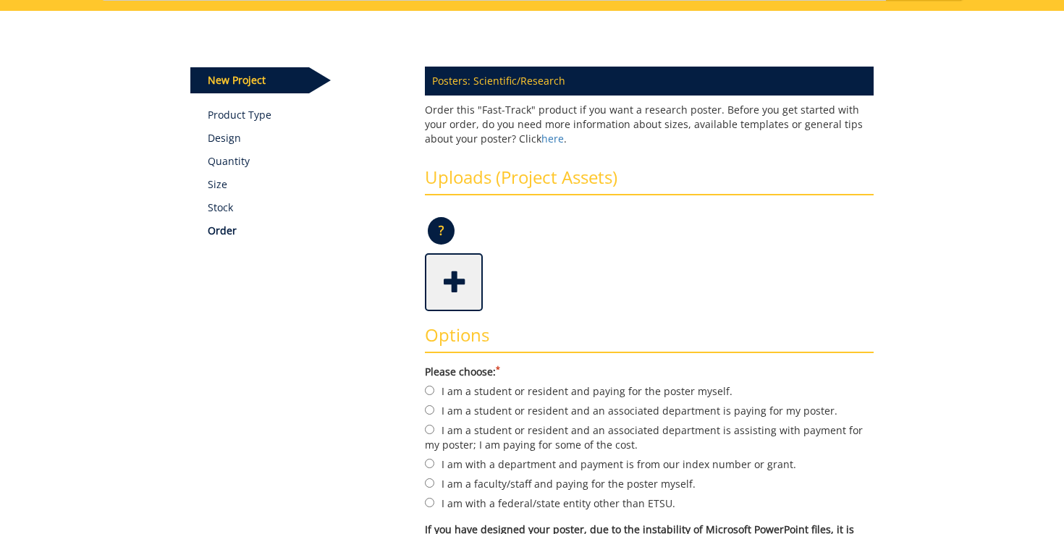
click at [464, 290] on span at bounding box center [455, 281] width 58 height 51
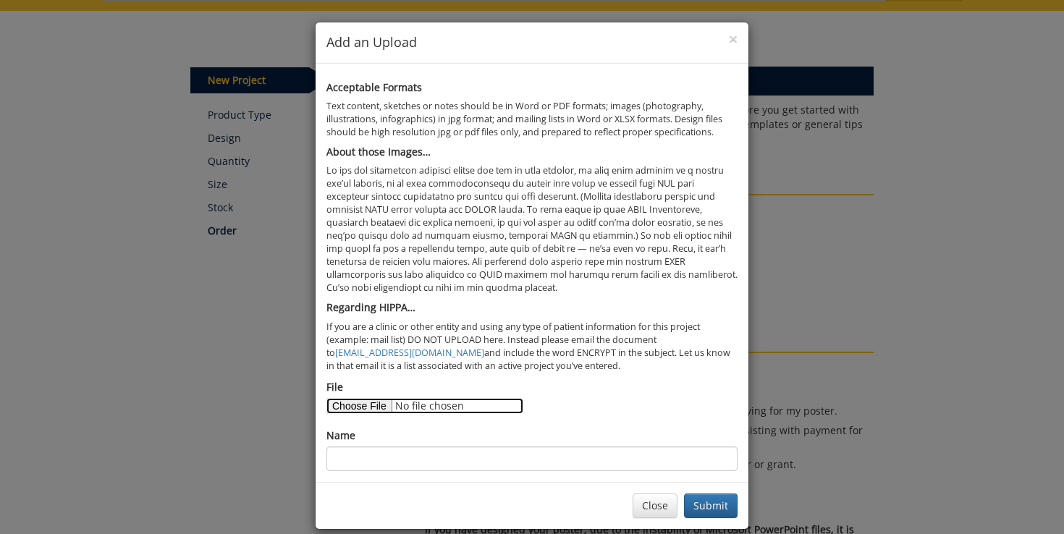
click at [374, 410] on input "File" at bounding box center [424, 406] width 197 height 16
type input "C:\fakepath\Universal Prenatal UDS Poster.pdf"
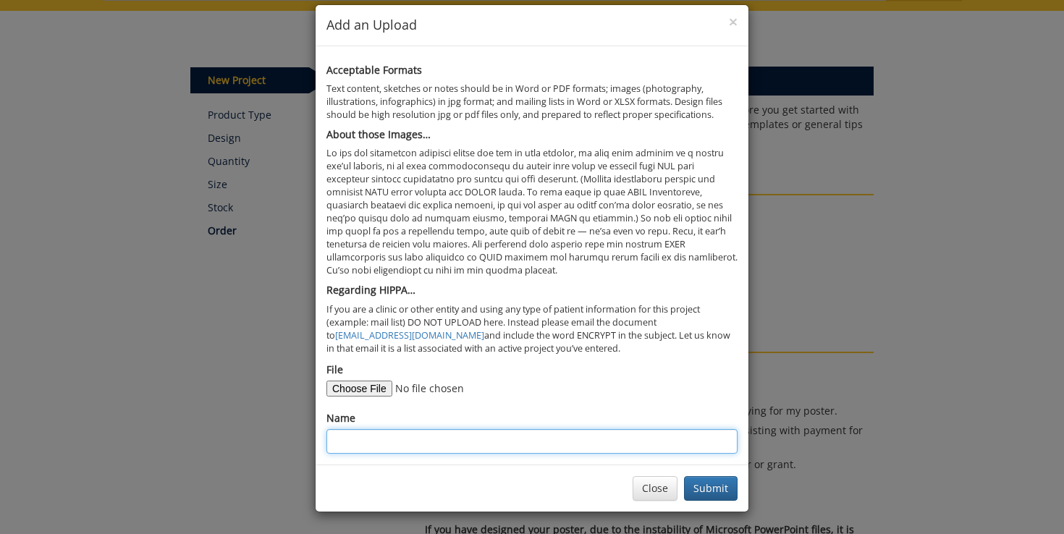
click at [599, 449] on input "Name" at bounding box center [531, 441] width 411 height 25
type input "S"
click at [336, 446] on input "Prenatal SUD" at bounding box center [531, 441] width 411 height 25
click at [501, 448] on input "Analysis of Prenatal SUD" at bounding box center [531, 441] width 411 height 25
click at [582, 440] on input "Analysis of Prenatal SUD Over Time in an Appalachia City" at bounding box center [531, 441] width 411 height 25
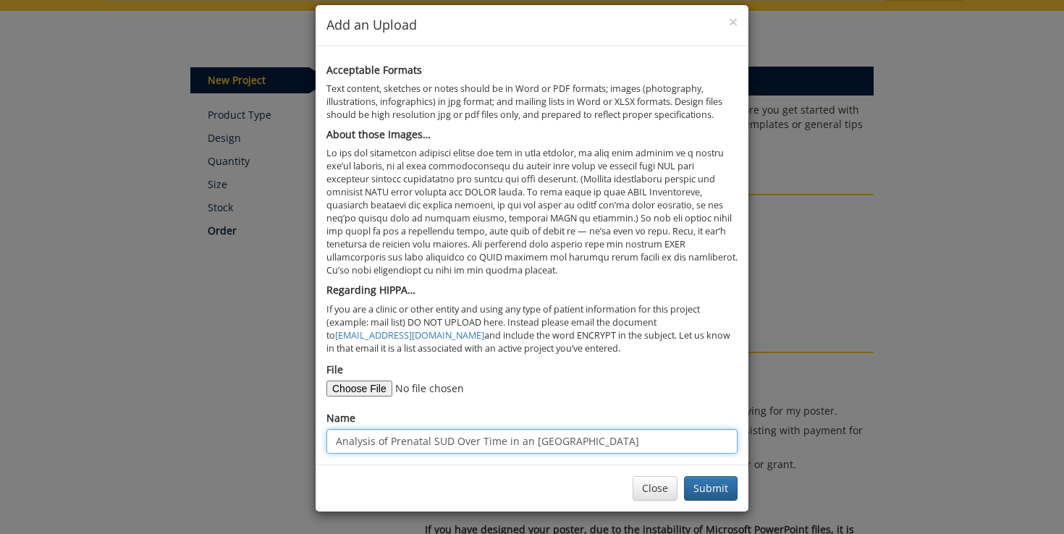
type input "Analysis of Prenatal SUD Over Time in an Appalachian City"
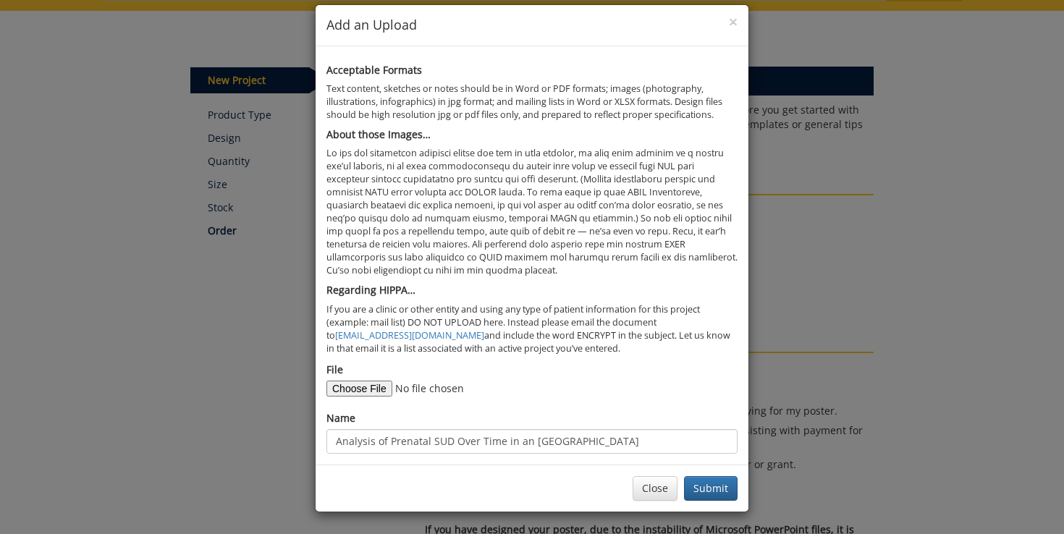
click at [617, 385] on div "File" at bounding box center [531, 380] width 411 height 34
click at [696, 487] on button "Submit" at bounding box center [711, 488] width 54 height 25
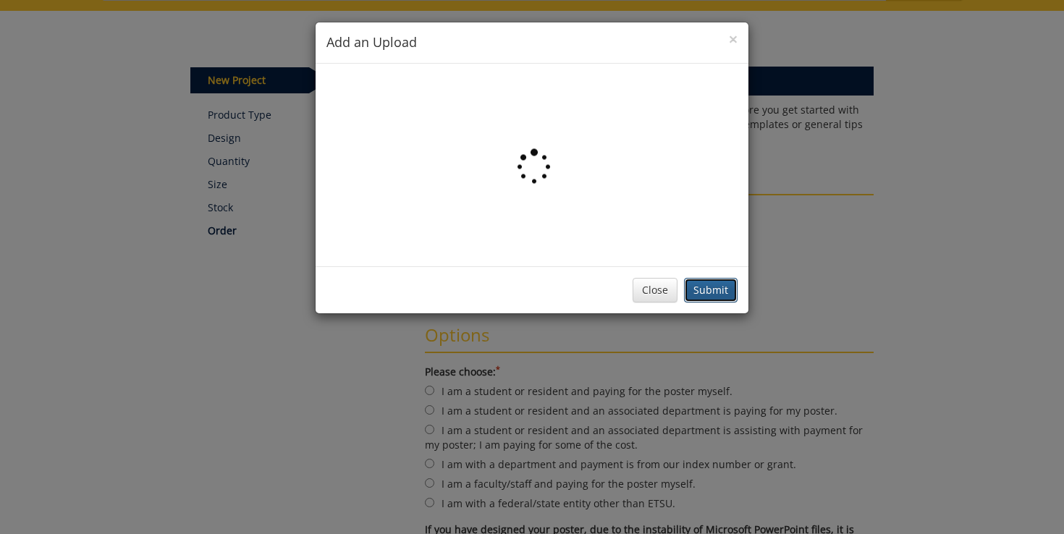
scroll to position [0, 0]
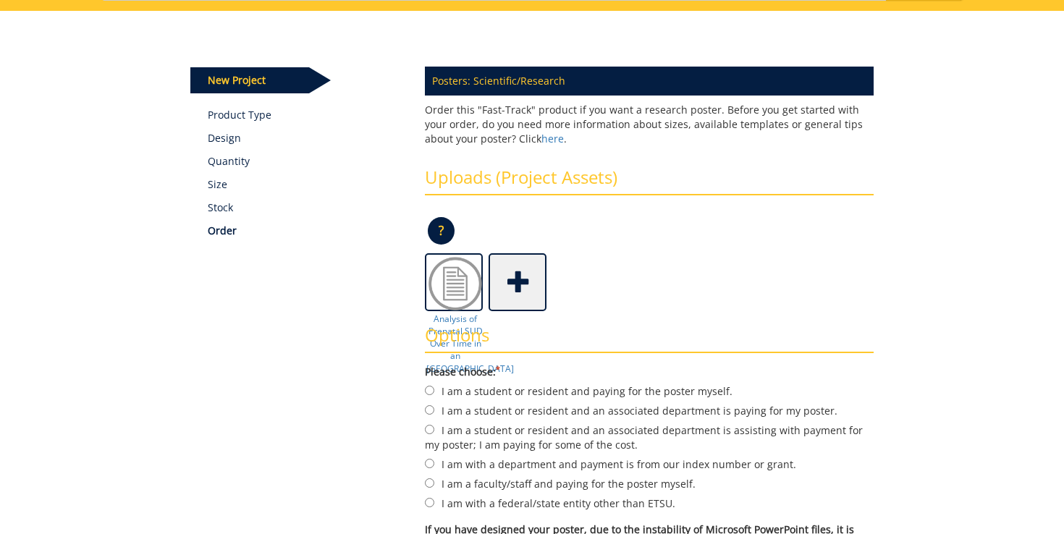
click at [727, 305] on div "Analysis of Prenatal SUD Over Time in an Appalachian City" at bounding box center [649, 282] width 449 height 58
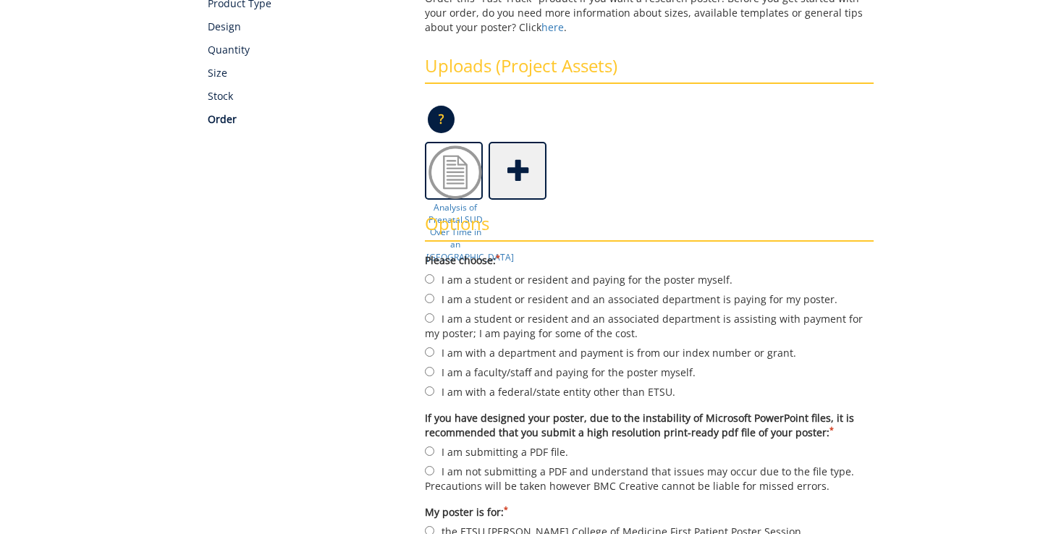
scroll to position [253, 0]
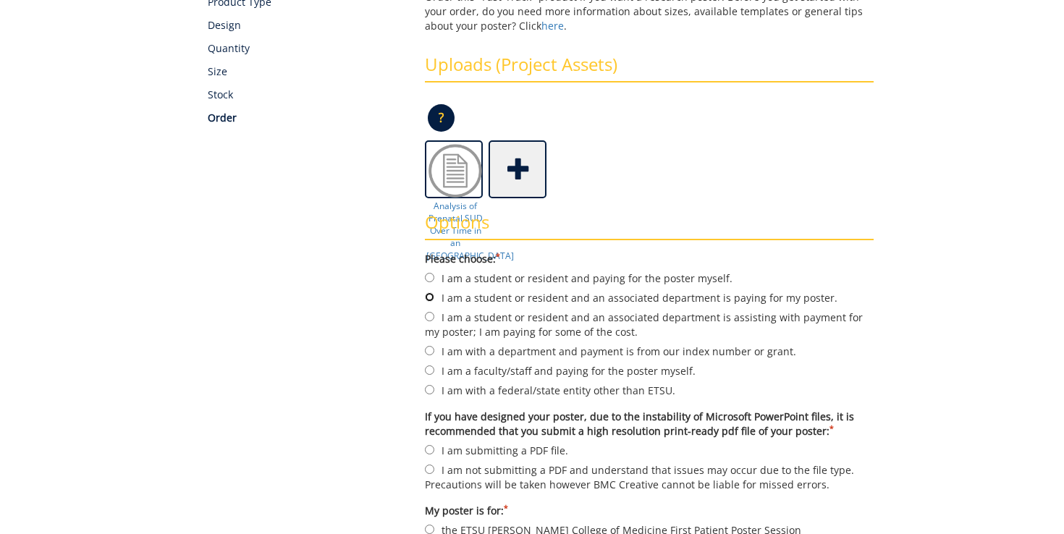
click at [431, 299] on input "I am a student or resident and an associated department is paying for my poster." at bounding box center [429, 296] width 9 height 9
radio input "true"
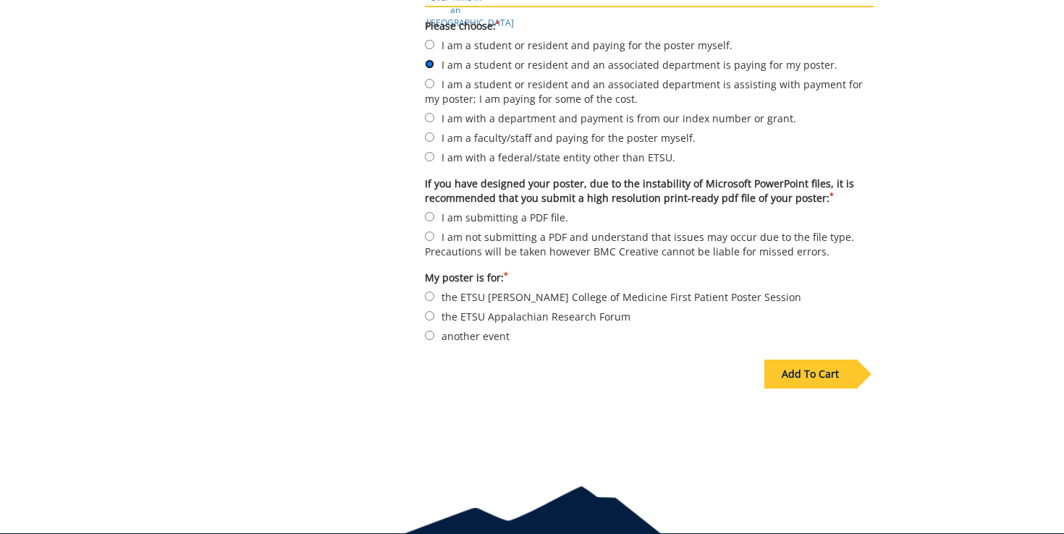
scroll to position [486, 0]
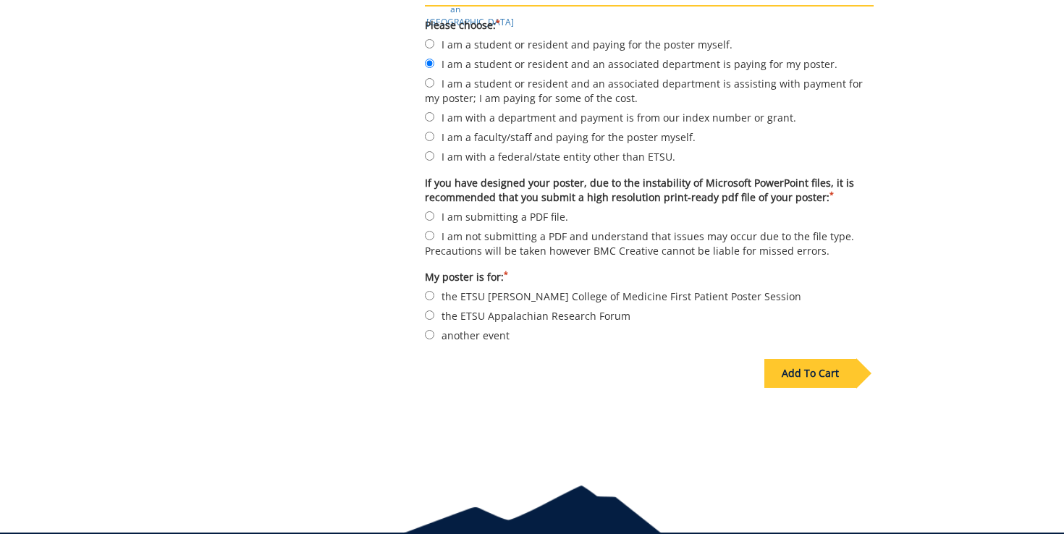
click at [789, 369] on div "Add To Cart" at bounding box center [810, 373] width 92 height 29
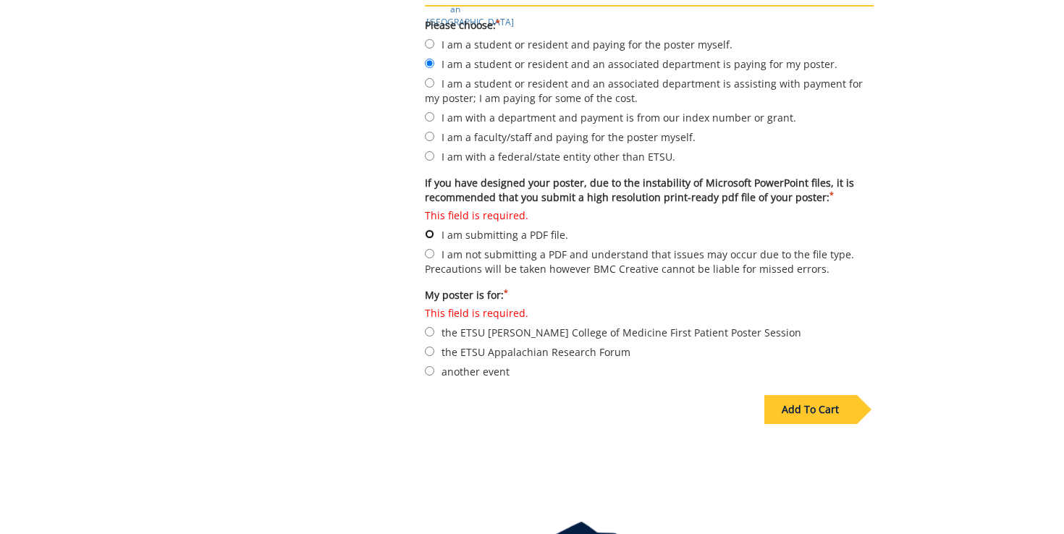
click at [428, 232] on input "This field is required. I am submitting a PDF file." at bounding box center [429, 233] width 9 height 9
radio input "true"
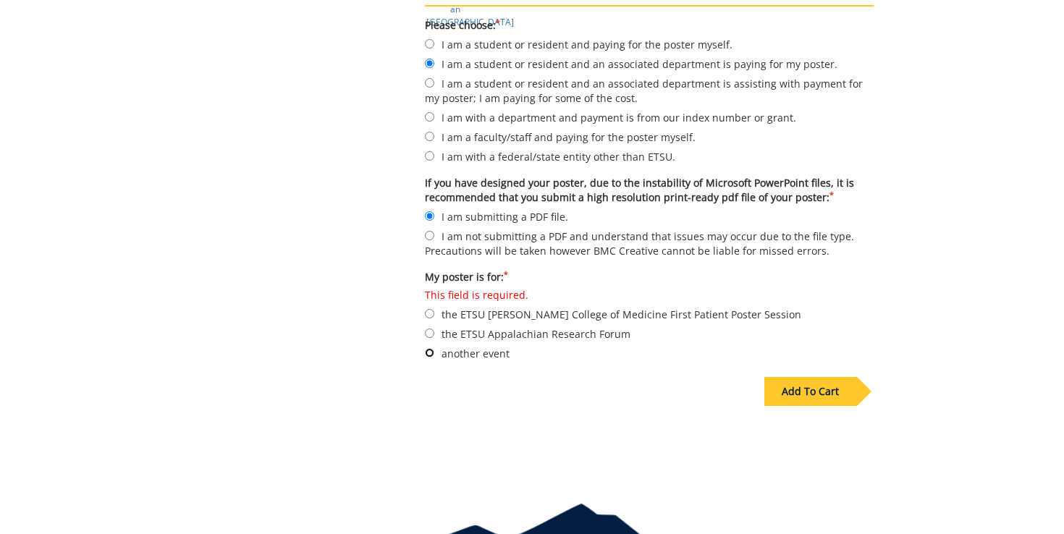
click at [431, 350] on input "another event" at bounding box center [429, 352] width 9 height 9
radio input "true"
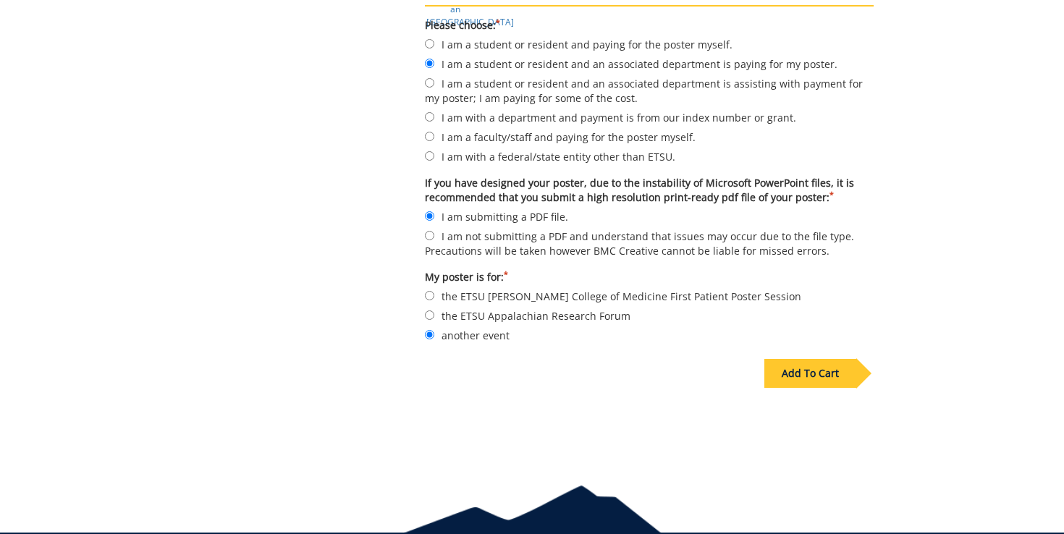
click at [839, 371] on div "Add To Cart" at bounding box center [810, 373] width 92 height 29
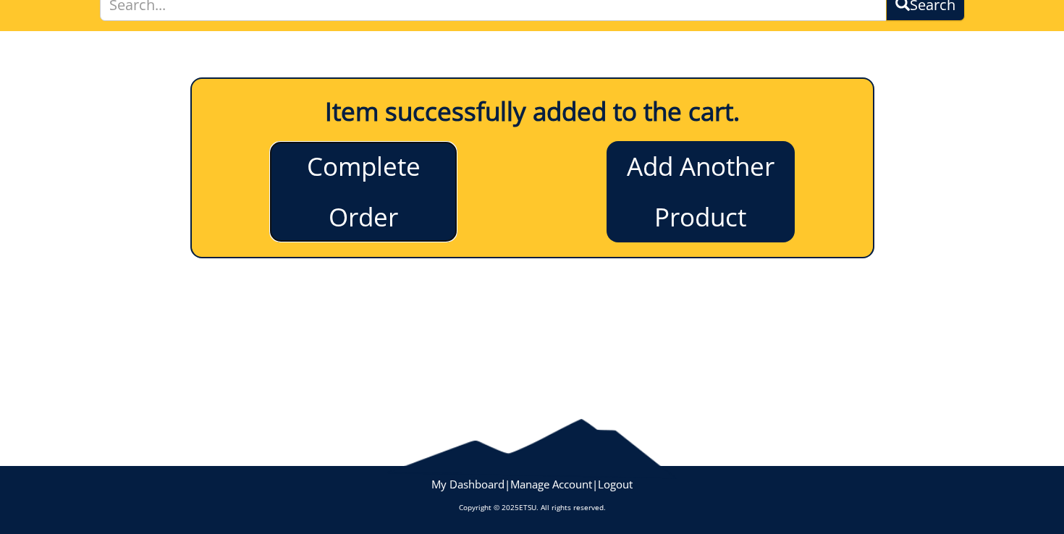
click at [419, 217] on link "Complete Order" at bounding box center [363, 191] width 188 height 101
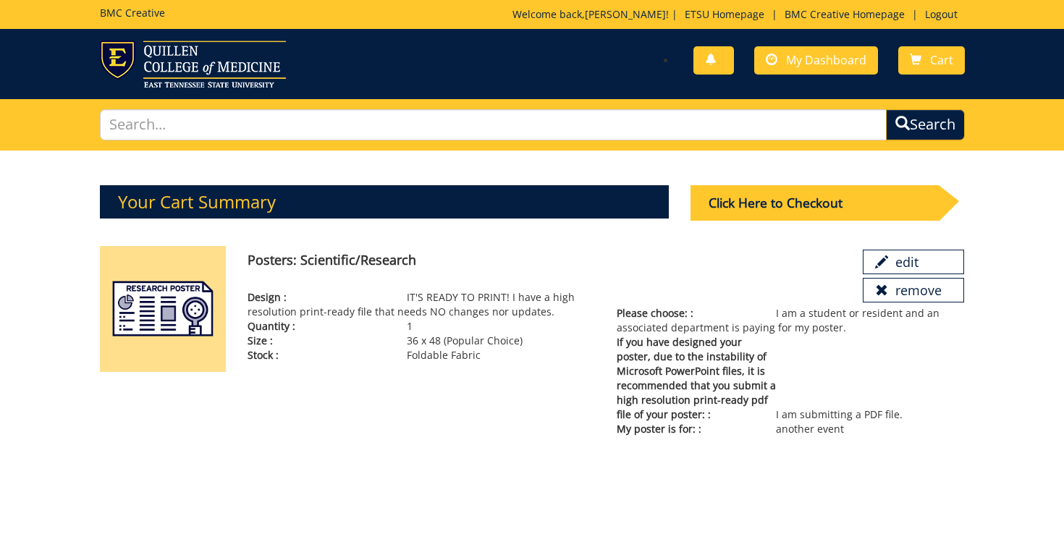
scroll to position [119, 0]
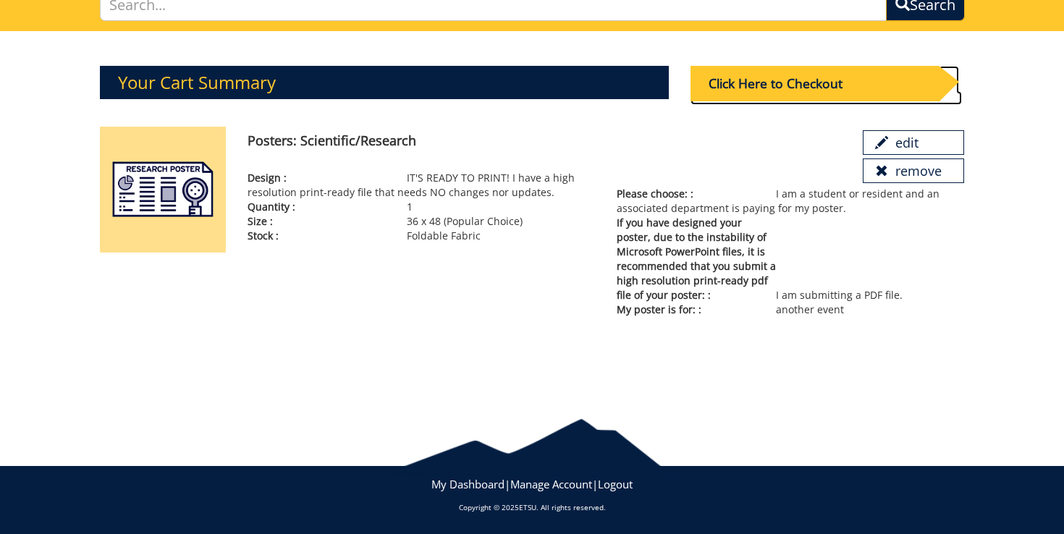
click at [755, 86] on div "Click Here to Checkout" at bounding box center [815, 83] width 248 height 35
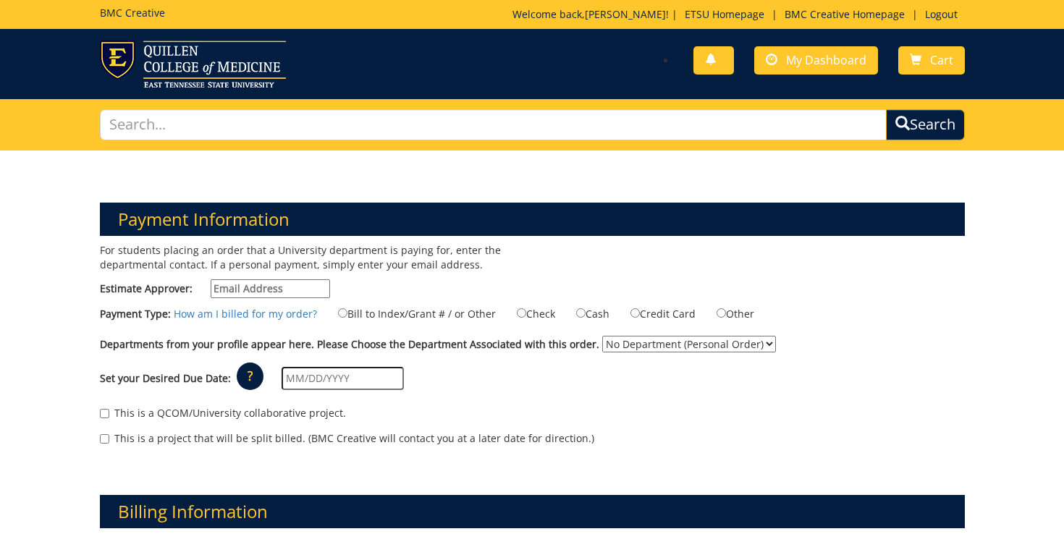
click at [291, 291] on input "Estimate Approver:" at bounding box center [270, 288] width 119 height 19
type input "a"
type input "[EMAIL_ADDRESS][DOMAIN_NAME]"
click at [338, 314] on input "Bill to Index/Grant # / or Other" at bounding box center [342, 312] width 9 height 9
radio input "true"
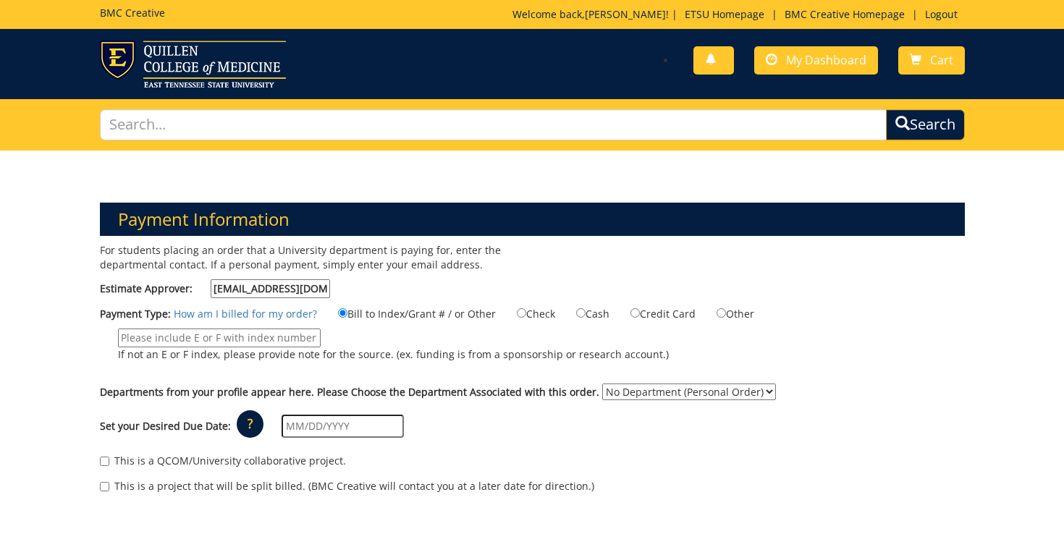
click at [702, 396] on select "No Department (Personal Order) Student" at bounding box center [689, 392] width 174 height 17
click at [643, 393] on select "No Department (Personal Order) Student" at bounding box center [689, 392] width 174 height 17
select select "206"
click at [247, 427] on p "?" at bounding box center [250, 424] width 27 height 28
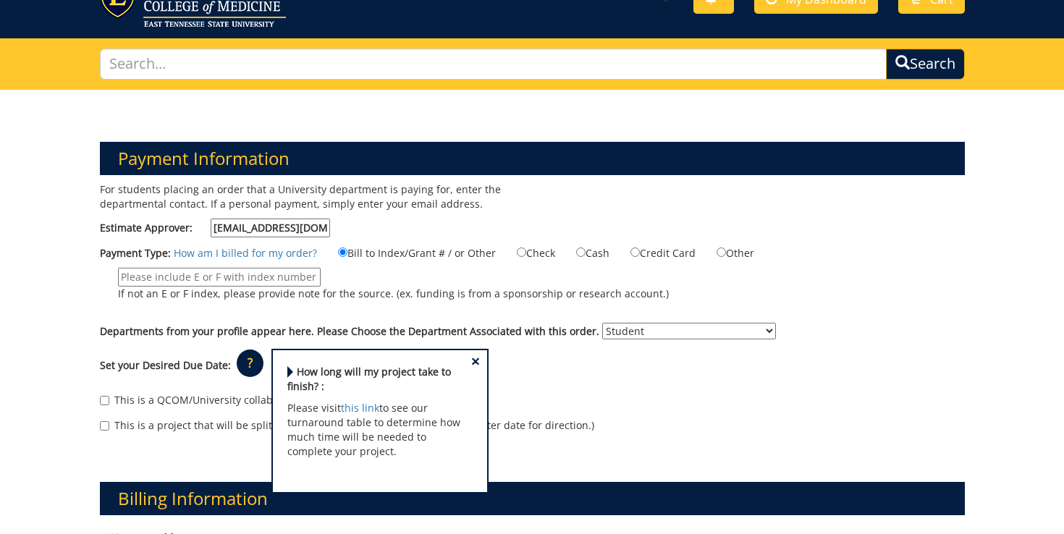
scroll to position [65, 0]
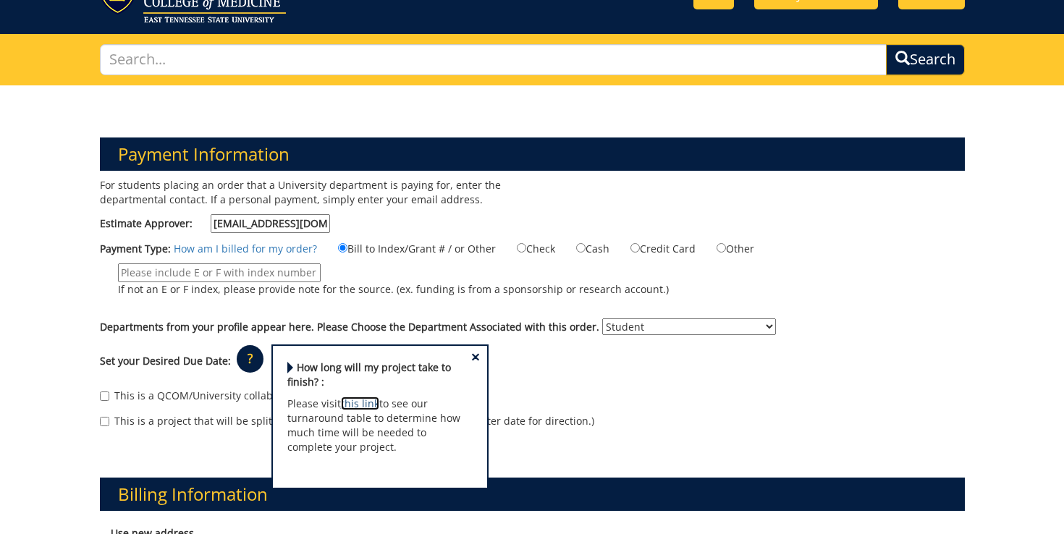
click at [350, 402] on link "this link" at bounding box center [360, 404] width 38 height 14
click at [581, 427] on div "This is a project that will be split billed. (BMC Creative will contact you at …" at bounding box center [532, 425] width 865 height 22
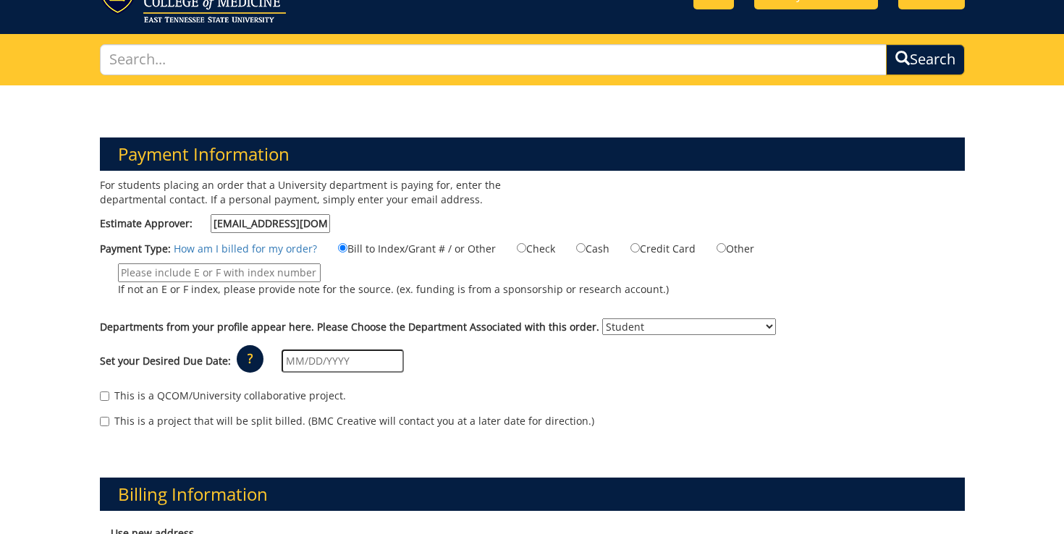
click at [243, 363] on p "?" at bounding box center [250, 359] width 27 height 28
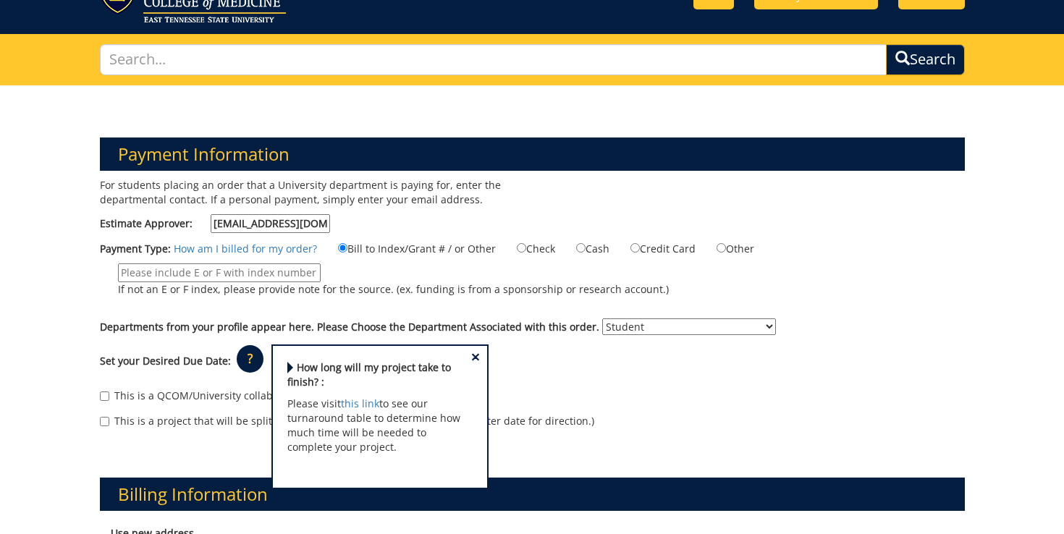
click at [471, 354] on span "×" at bounding box center [475, 357] width 9 height 15
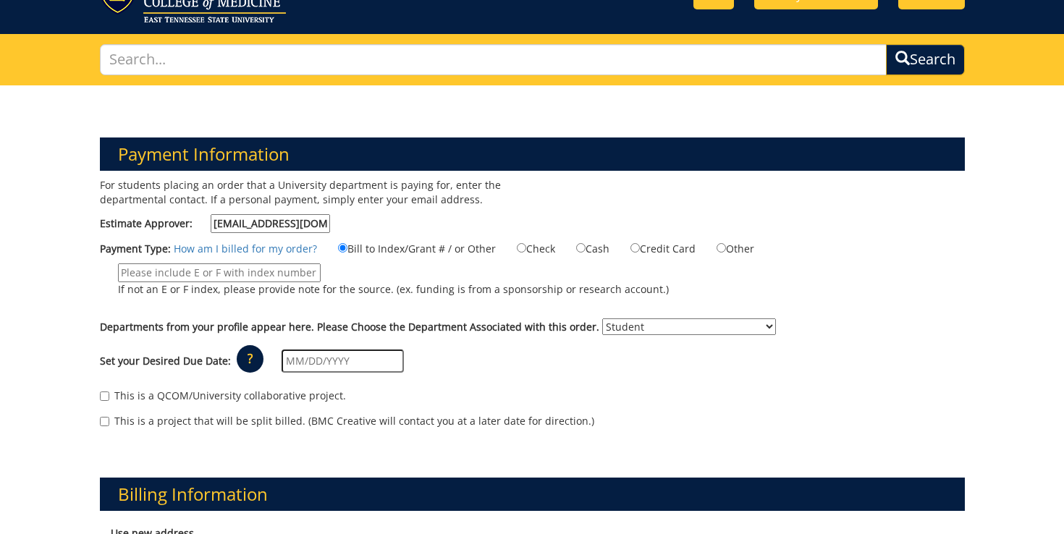
click at [369, 360] on input "text" at bounding box center [343, 361] width 122 height 23
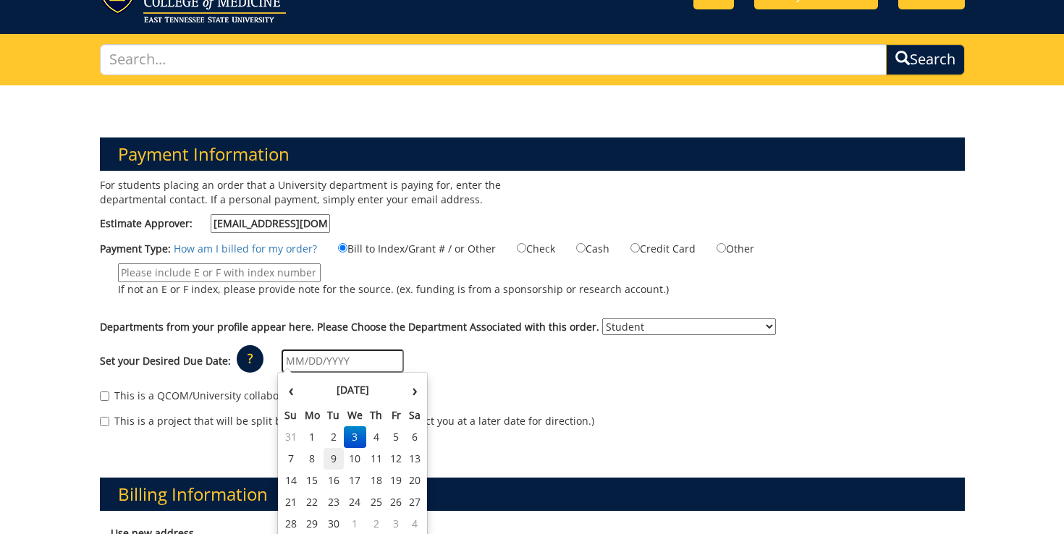
click at [335, 460] on td "9" at bounding box center [334, 459] width 20 height 22
click at [324, 360] on input "[DATE]" at bounding box center [343, 361] width 122 height 23
click at [311, 462] on td "8" at bounding box center [311, 459] width 23 height 22
type input "[DATE]"
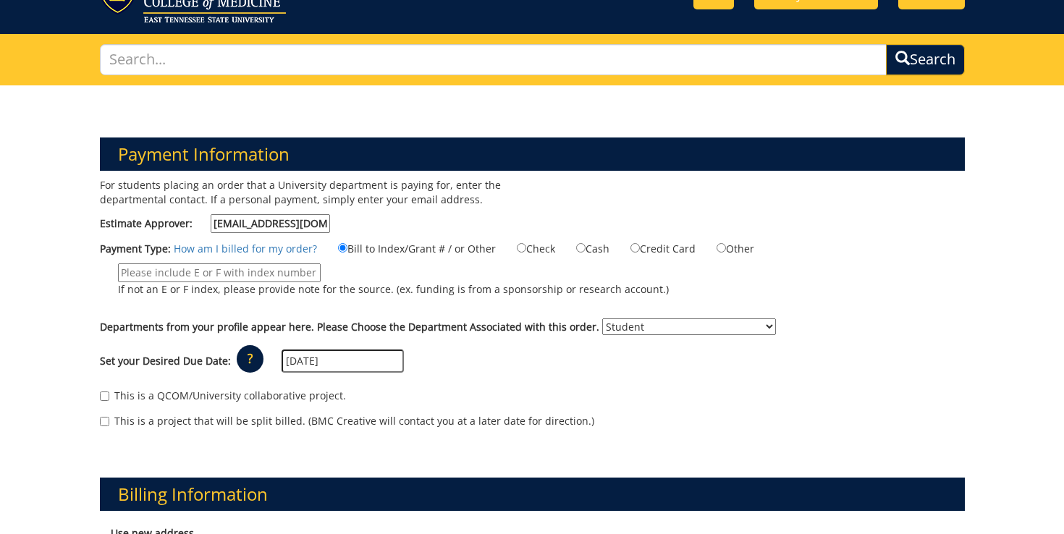
click at [444, 381] on div "This is a QCOM/University collaborative project. This is a project that will be…" at bounding box center [532, 412] width 887 height 62
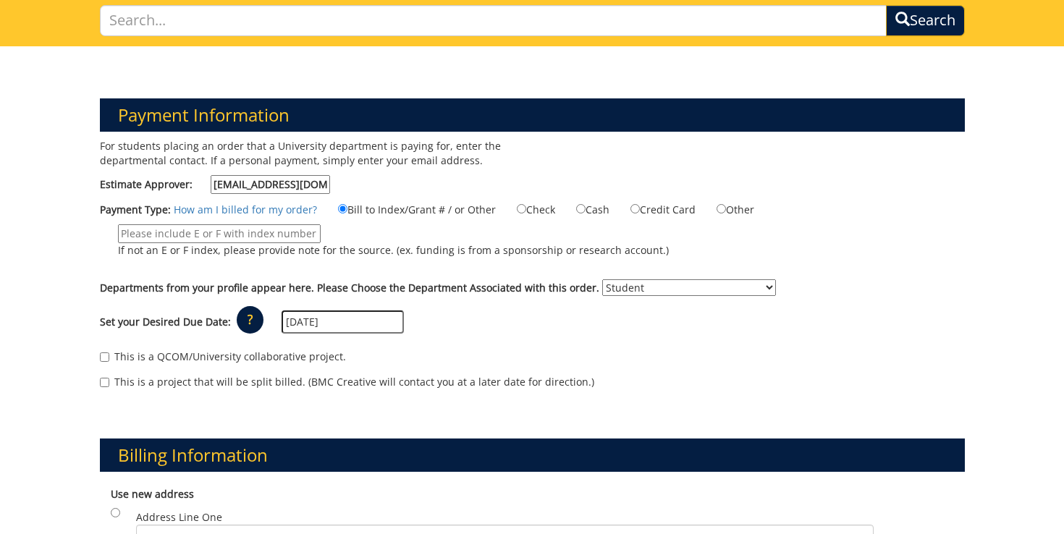
scroll to position [81, 0]
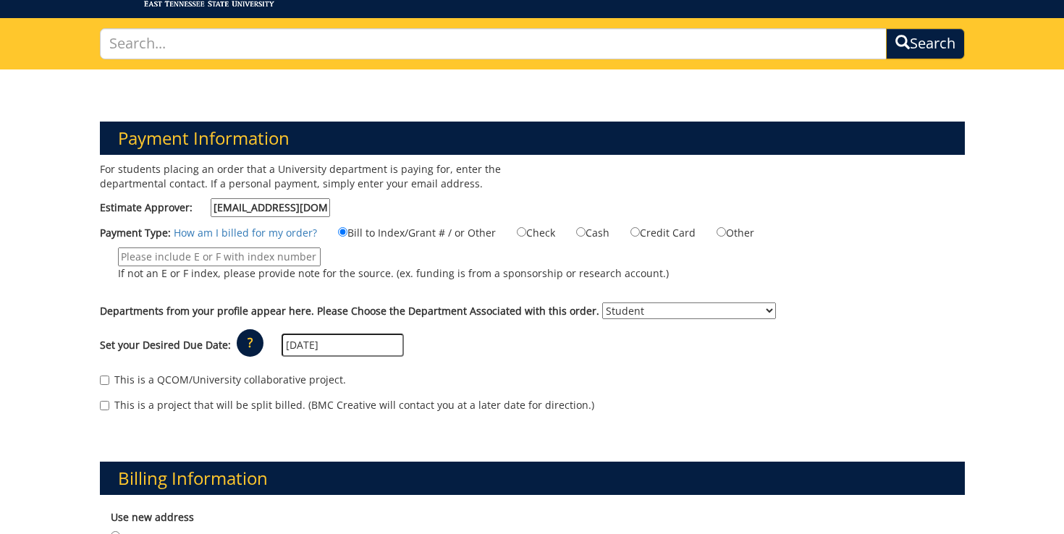
click at [288, 240] on div "Payment Type: How am I billed for my order? Bill to Index/Grant # / or Other Ch…" at bounding box center [532, 259] width 887 height 71
click at [287, 233] on link "How am I billed for my order?" at bounding box center [245, 233] width 143 height 14
click at [333, 258] on label "If not an E or F index, please provide note for the source. (ex. funding is fro…" at bounding box center [384, 268] width 569 height 41
click at [321, 258] on input "If not an E or F index, please provide note for the source. (ex. funding is fro…" at bounding box center [219, 257] width 203 height 19
click at [720, 230] on input "Other" at bounding box center [721, 231] width 9 height 9
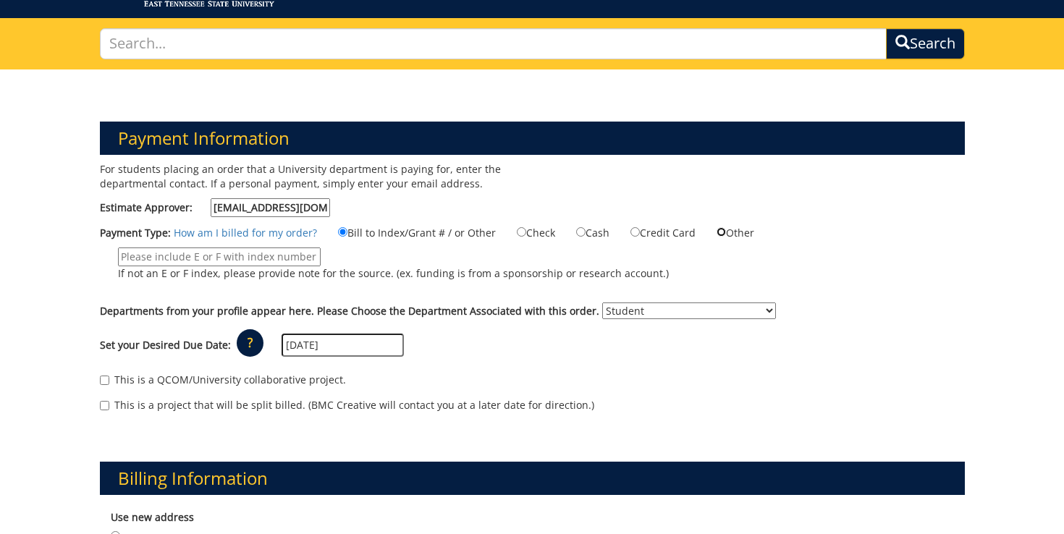
radio input "true"
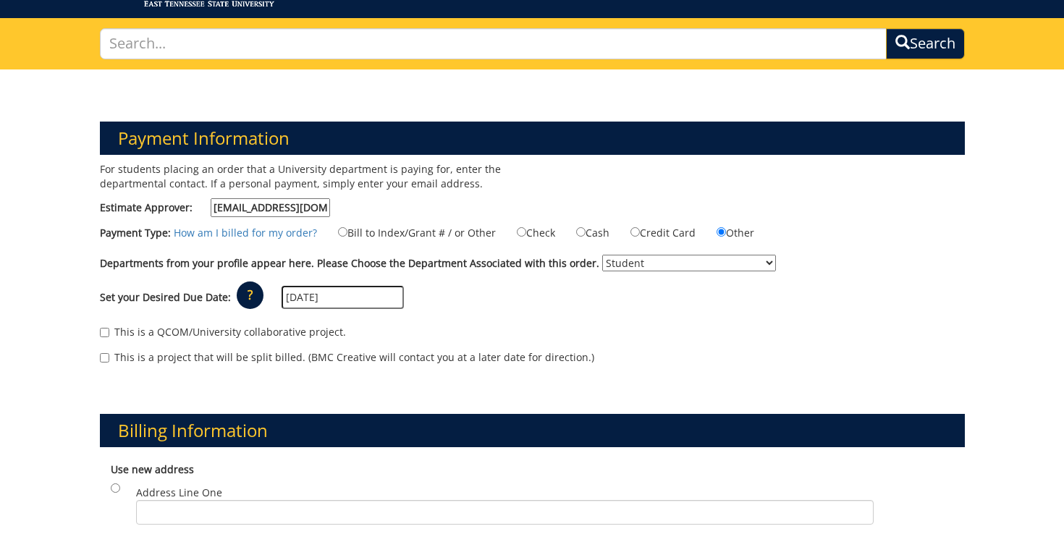
click at [683, 256] on select "No Department (Personal Order) Student" at bounding box center [689, 263] width 174 height 17
select select "null"
click at [624, 310] on div "Set your Desired Due Date: ? × How long will my project take to finish? : Pleas…" at bounding box center [532, 298] width 887 height 40
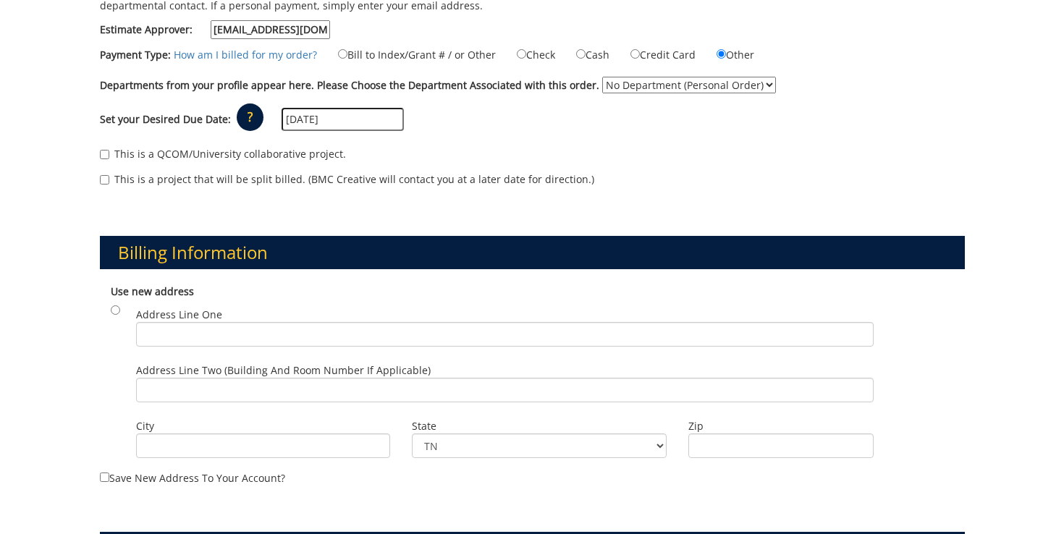
scroll to position [263, 0]
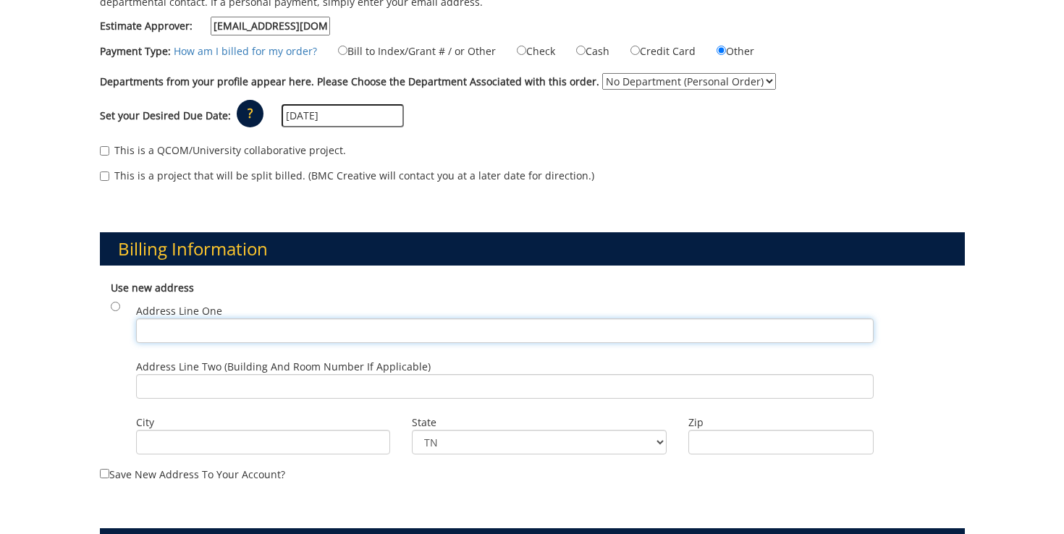
click at [241, 332] on input "Address Line One" at bounding box center [505, 331] width 738 height 25
type input "[STREET_ADDRESS]"
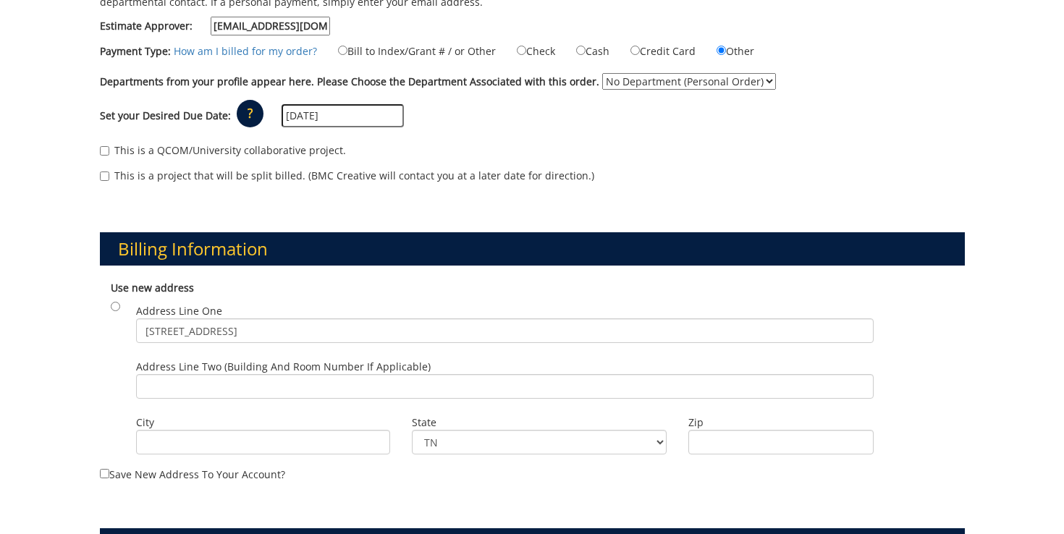
type input "[GEOGRAPHIC_DATA]"
type input "37604"
click at [108, 366] on div "Use new address Address Line [GEOGRAPHIC_DATA][STREET_ADDRESS] Address Line Two…" at bounding box center [532, 370] width 865 height 193
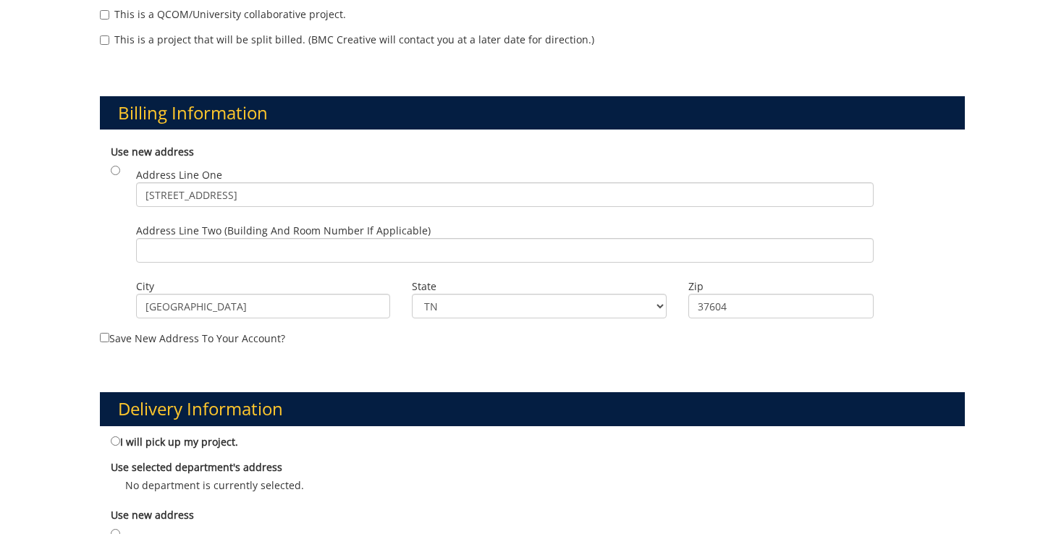
scroll to position [401, 0]
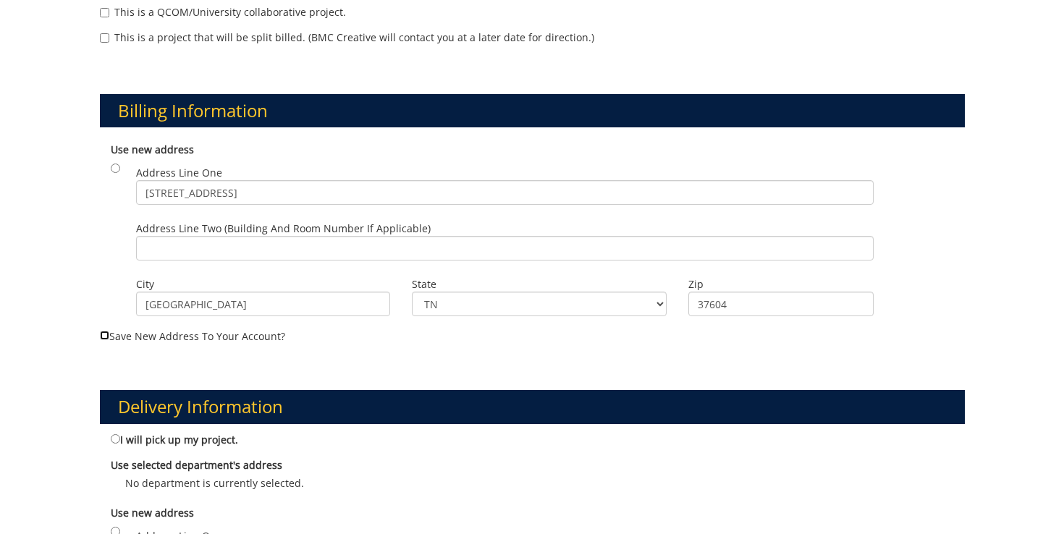
click at [103, 338] on input "Save new address to your account?" at bounding box center [104, 335] width 9 height 9
checkbox input "true"
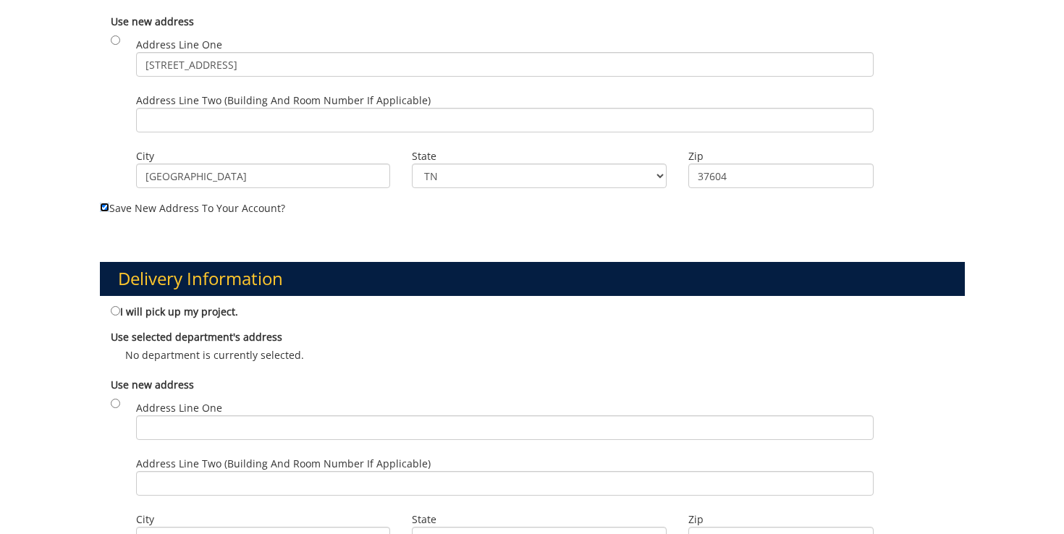
scroll to position [536, 0]
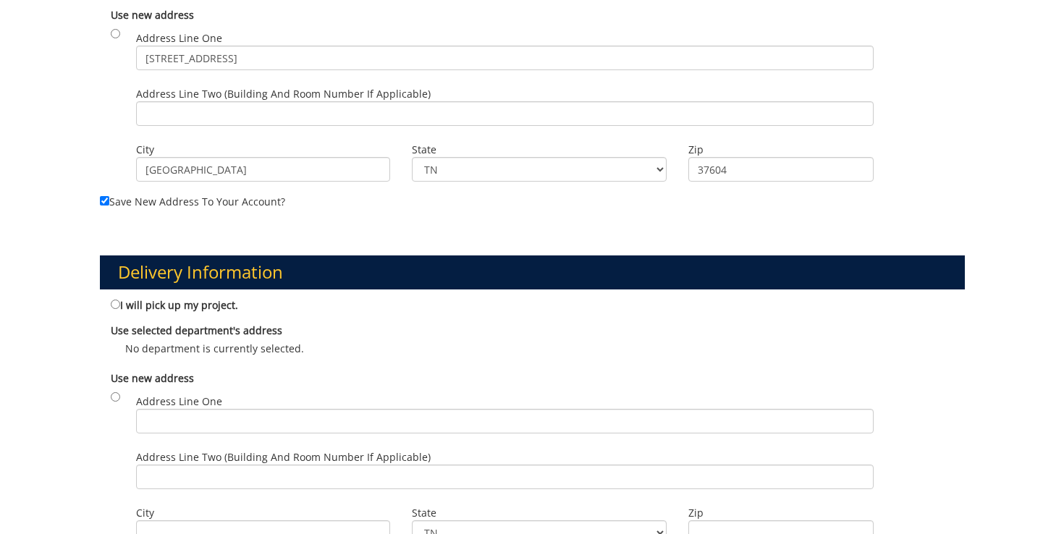
click at [114, 308] on label "I will pick up my project." at bounding box center [174, 305] width 127 height 16
click at [114, 308] on input "I will pick up my project." at bounding box center [115, 304] width 9 height 9
radio input "true"
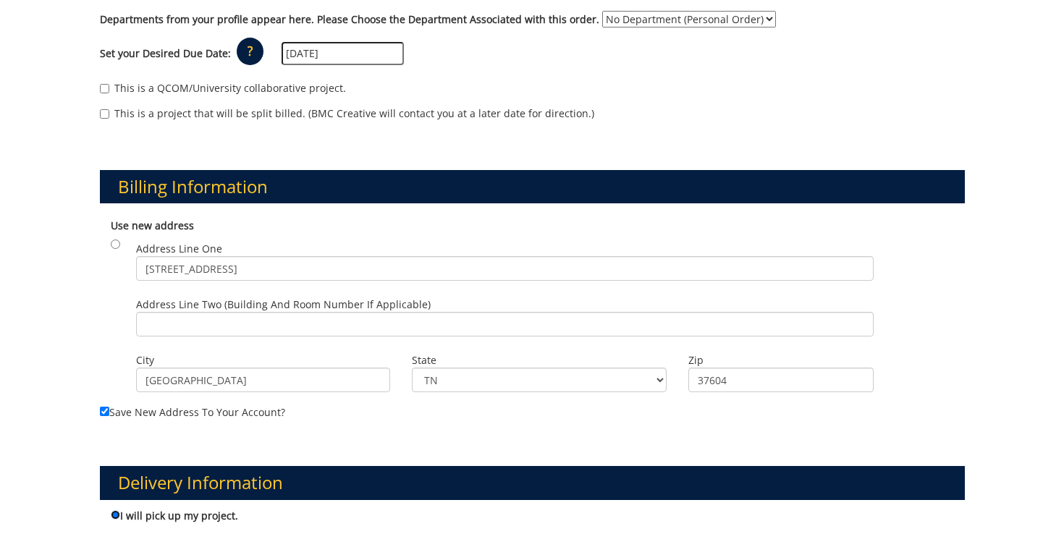
scroll to position [0, 0]
